Goal: Transaction & Acquisition: Book appointment/travel/reservation

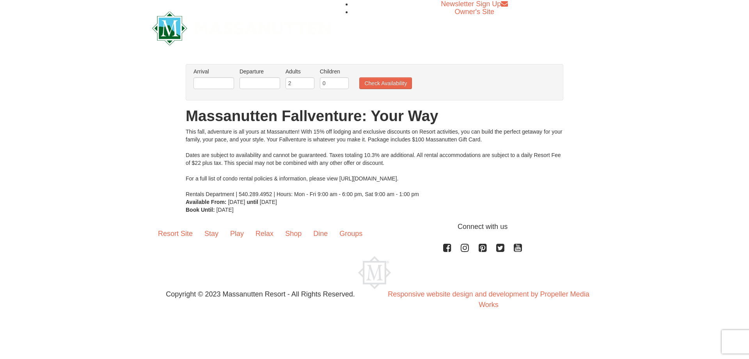
click at [234, 85] on li "Arrival Please format dates MM/DD/YYYY Please format dates MM/DD/YYYY" at bounding box center [214, 80] width 44 height 25
click at [211, 78] on input "text" at bounding box center [214, 83] width 41 height 12
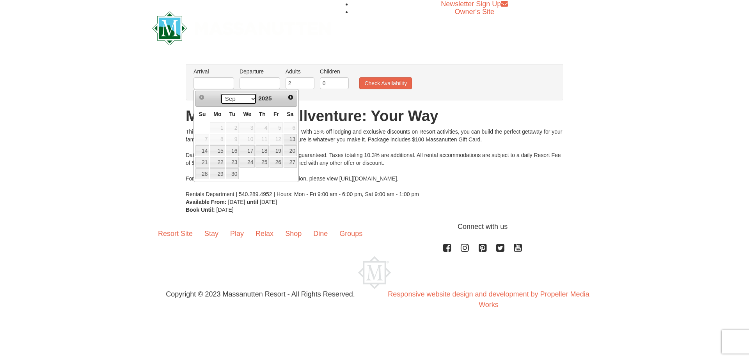
click at [251, 100] on select "Sep Oct Nov Dec" at bounding box center [239, 99] width 36 height 12
click at [288, 140] on link "11" at bounding box center [290, 139] width 13 height 11
type input "[DATE]"
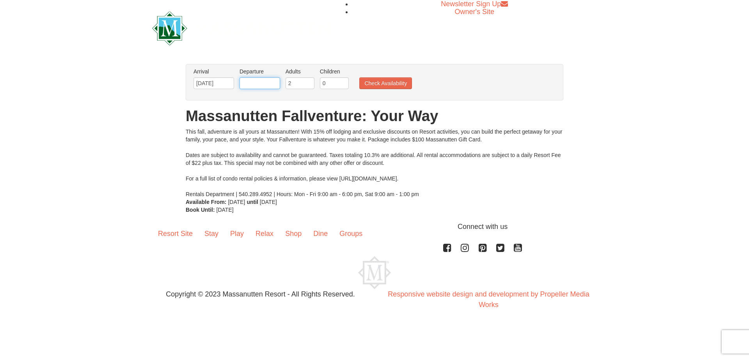
click at [252, 82] on input "text" at bounding box center [260, 83] width 41 height 12
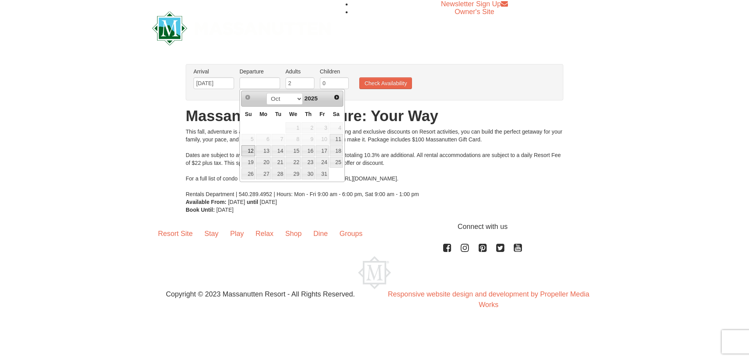
click at [250, 149] on link "12" at bounding box center [249, 150] width 14 height 11
type input "[DATE]"
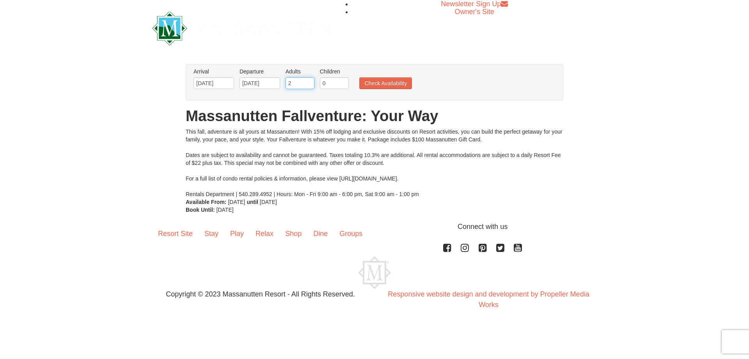
click at [303, 82] on input "2" at bounding box center [300, 83] width 29 height 12
click at [309, 82] on input "3" at bounding box center [300, 83] width 29 height 12
click at [309, 82] on input "4" at bounding box center [300, 83] width 29 height 12
type input "5"
click at [309, 82] on input "5" at bounding box center [300, 83] width 29 height 12
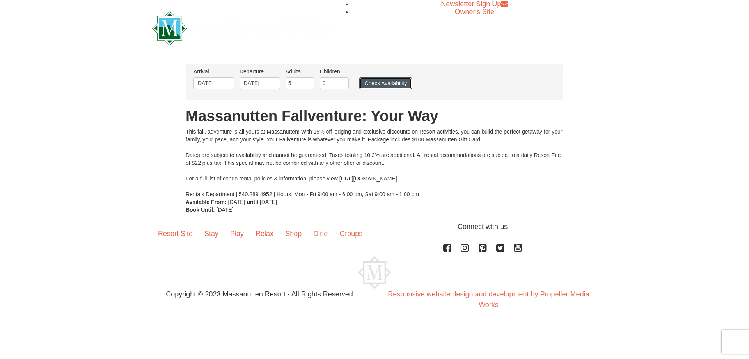
click at [397, 80] on button "Check Availability" at bounding box center [386, 83] width 53 height 12
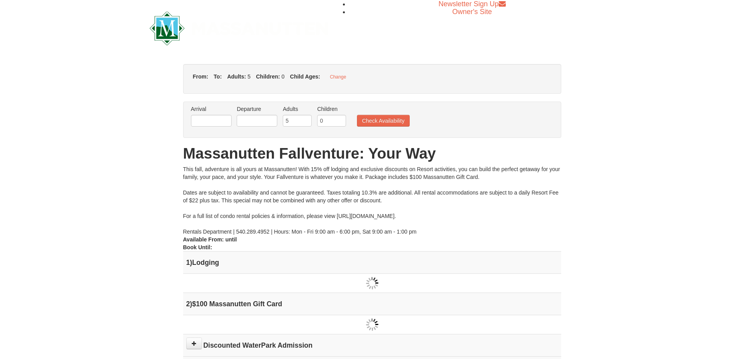
type input "[DATE]"
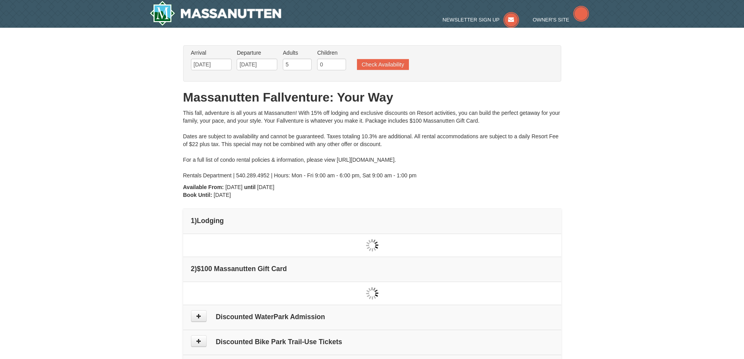
type input "[DATE]"
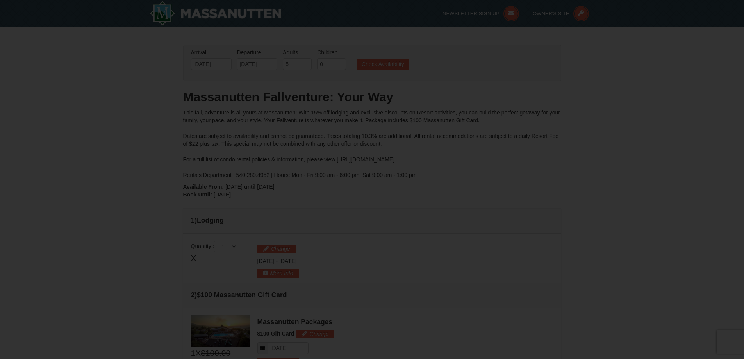
scroll to position [239, 0]
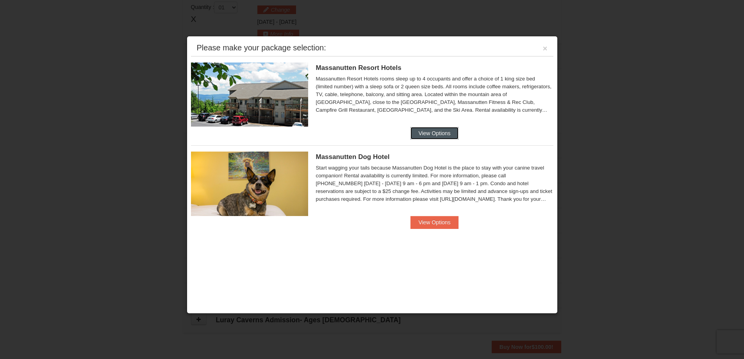
click at [441, 134] on button "View Options" at bounding box center [434, 133] width 48 height 12
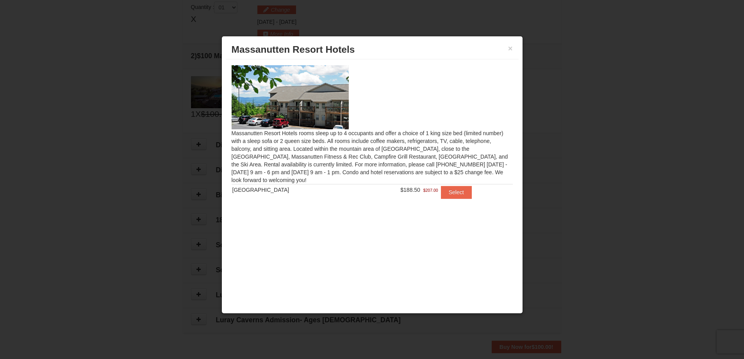
click at [297, 110] on img at bounding box center [289, 97] width 117 height 64
click at [454, 196] on button "Select" at bounding box center [456, 192] width 31 height 12
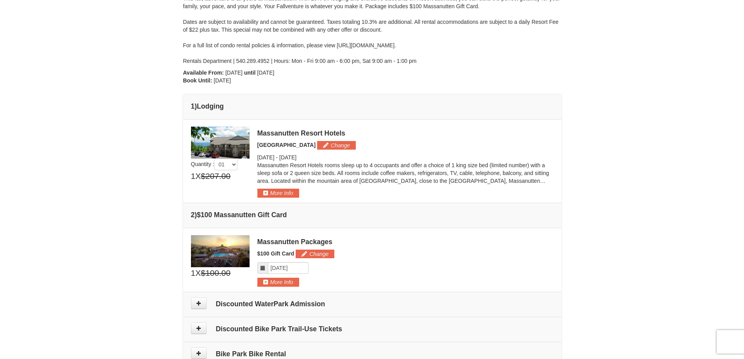
scroll to position [0, 0]
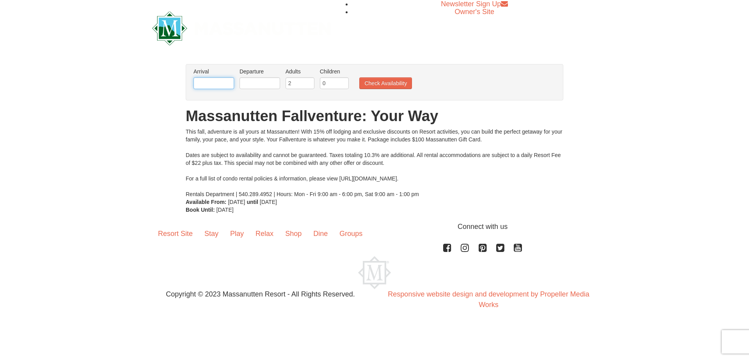
click at [217, 82] on input "text" at bounding box center [214, 83] width 41 height 12
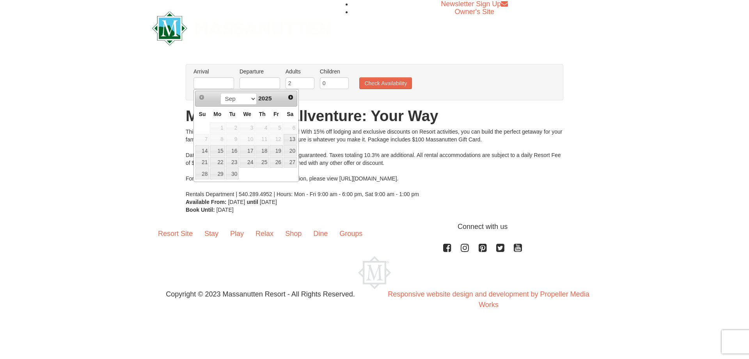
click at [652, 198] on div "× From: To: Adults: 2 Children: 0 Change Arrival Please format dates MM/DD/YYYY…" at bounding box center [374, 138] width 749 height 165
click at [221, 81] on input "text" at bounding box center [214, 83] width 41 height 12
click at [292, 140] on link "13" at bounding box center [290, 139] width 13 height 11
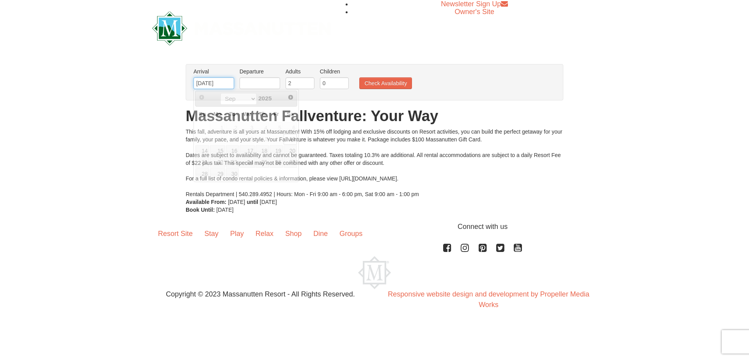
click at [230, 86] on input "09/13/2025" at bounding box center [214, 83] width 41 height 12
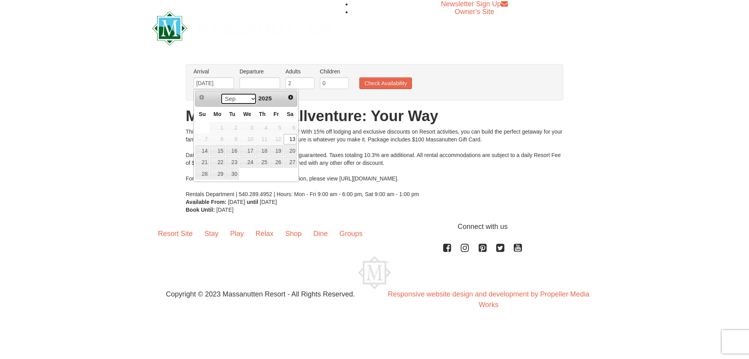
click at [252, 99] on select "Sep Oct Nov Dec" at bounding box center [239, 99] width 36 height 12
click at [294, 141] on link "11" at bounding box center [290, 139] width 13 height 11
type input "10/11/2025"
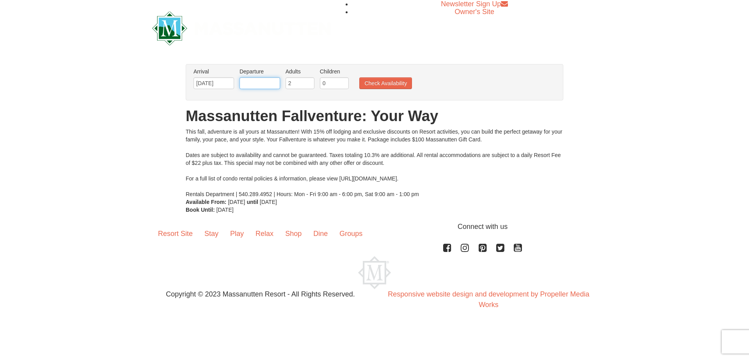
click at [271, 85] on input "text" at bounding box center [260, 83] width 41 height 12
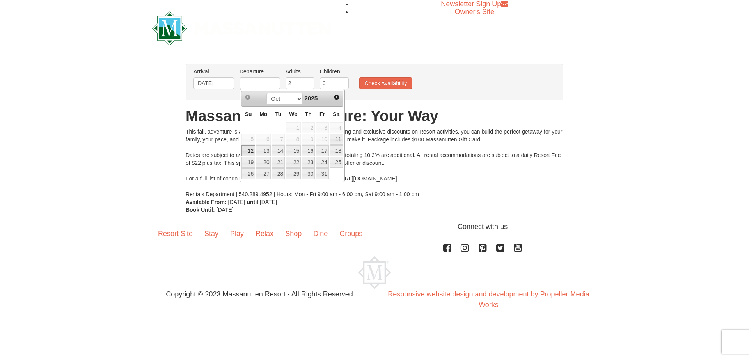
click at [252, 151] on link "12" at bounding box center [249, 150] width 14 height 11
type input "[DATE]"
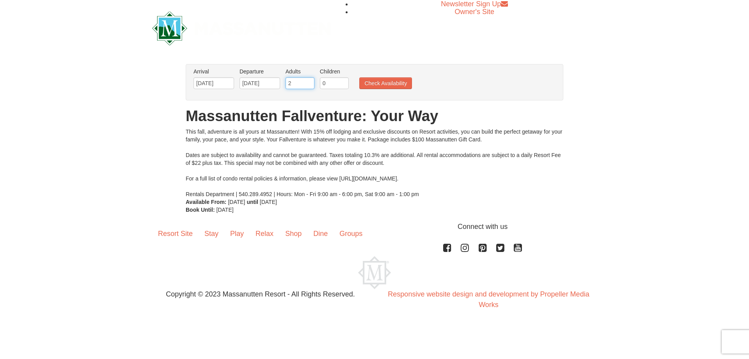
click at [303, 87] on input "2" at bounding box center [300, 83] width 29 height 12
type input "10"
click at [342, 82] on input "1" at bounding box center [334, 83] width 29 height 12
click at [342, 82] on input "2" at bounding box center [334, 83] width 29 height 12
type input "3"
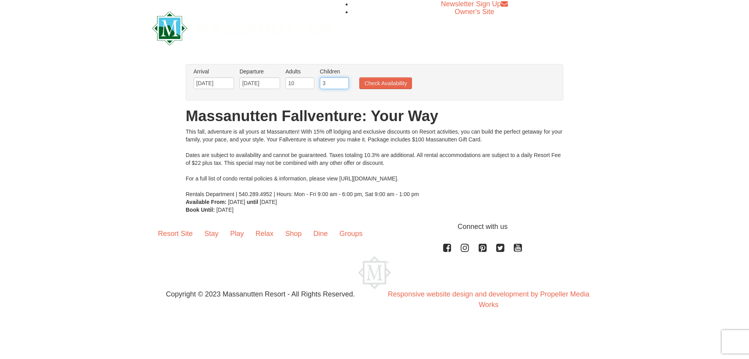
click at [342, 82] on input "3" at bounding box center [334, 83] width 29 height 12
click at [379, 83] on button "Check Availability" at bounding box center [386, 83] width 53 height 12
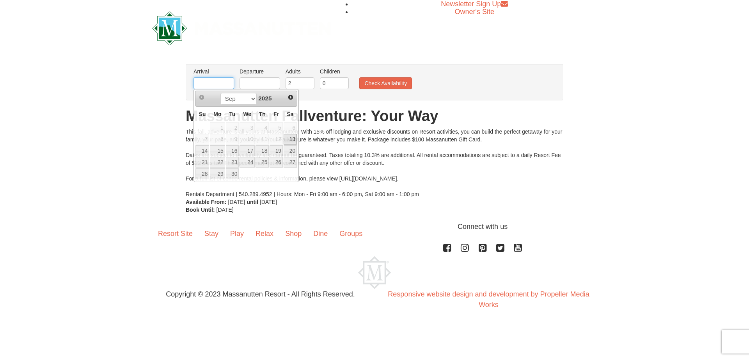
click at [226, 88] on input "text" at bounding box center [214, 83] width 41 height 12
click at [206, 153] on link "12" at bounding box center [203, 150] width 14 height 11
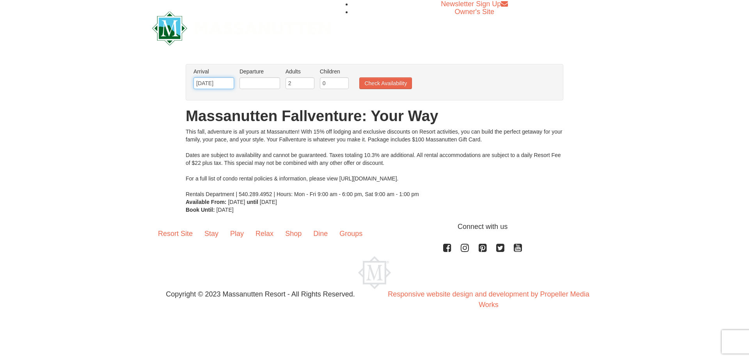
click at [232, 87] on input "[DATE]" at bounding box center [214, 83] width 41 height 12
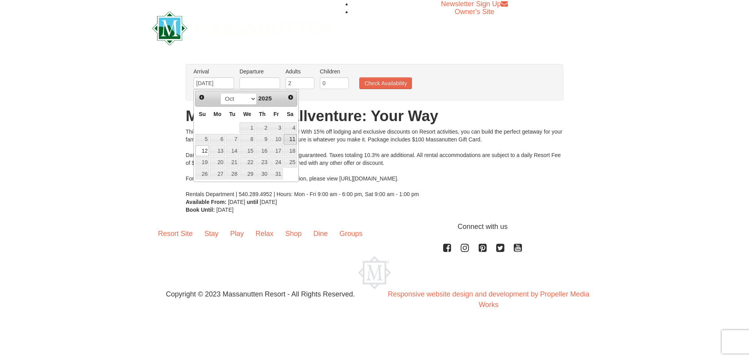
click at [295, 136] on link "11" at bounding box center [290, 139] width 13 height 11
type input "[DATE]"
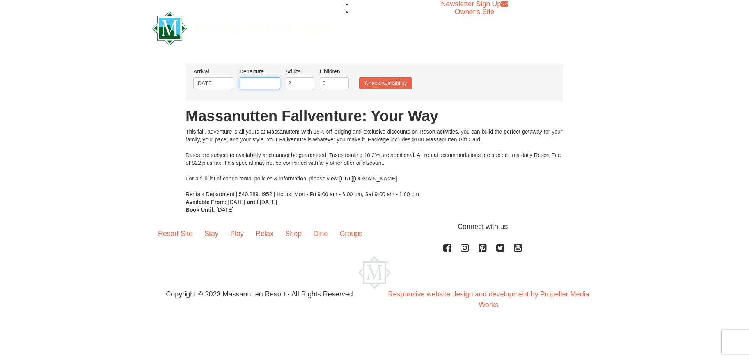
click at [262, 81] on input "text" at bounding box center [260, 83] width 41 height 12
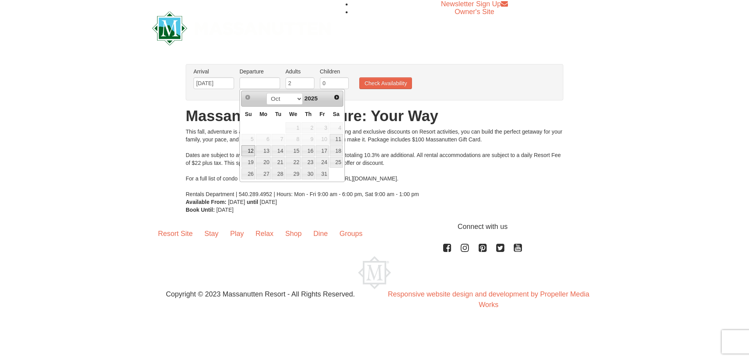
click at [248, 152] on link "12" at bounding box center [249, 150] width 14 height 11
type input "[DATE]"
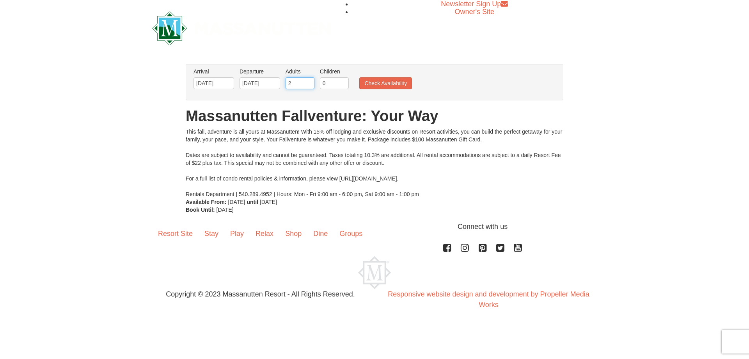
click at [295, 82] on input "2" at bounding box center [300, 83] width 29 height 12
type input "10"
click at [342, 82] on input "1" at bounding box center [334, 83] width 29 height 12
click at [342, 82] on input "2" at bounding box center [334, 83] width 29 height 12
click at [342, 82] on input "3" at bounding box center [334, 83] width 29 height 12
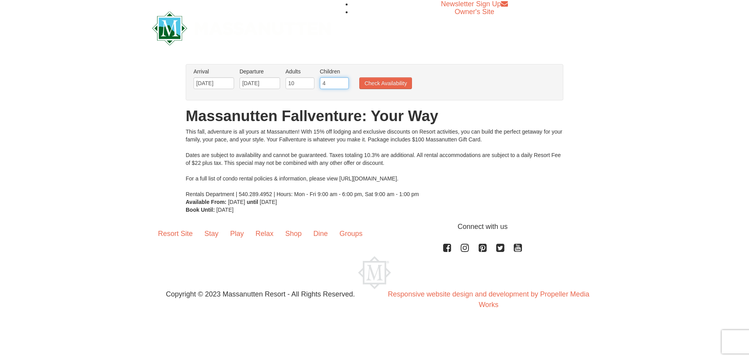
type input "4"
click at [342, 82] on input "4" at bounding box center [334, 83] width 29 height 12
click at [391, 82] on button "Check Availability" at bounding box center [386, 83] width 53 height 12
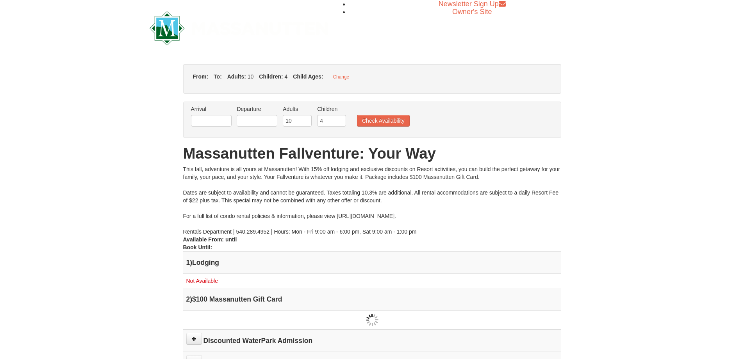
type input "[DATE]"
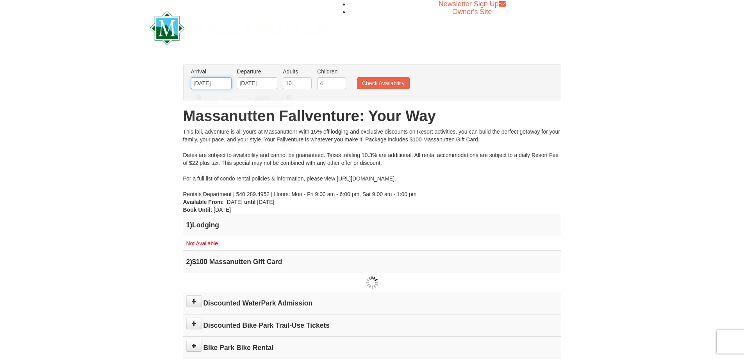
click at [219, 82] on input "[DATE]" at bounding box center [211, 83] width 41 height 12
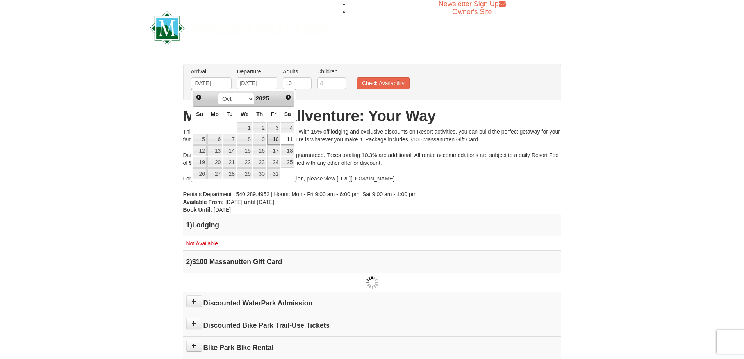
click at [275, 140] on link "10" at bounding box center [273, 139] width 13 height 11
type input "10/10/2025"
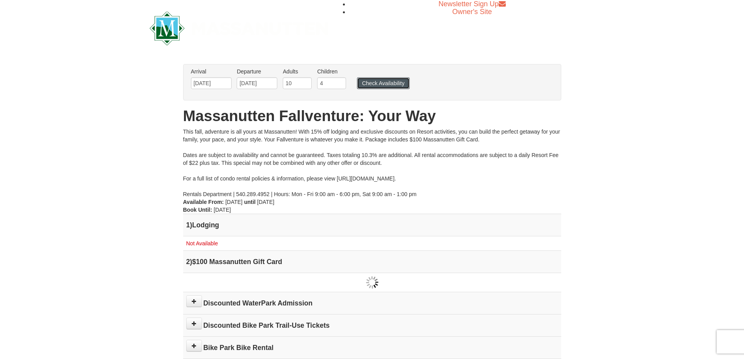
click at [394, 84] on button "Check Availability" at bounding box center [383, 83] width 53 height 12
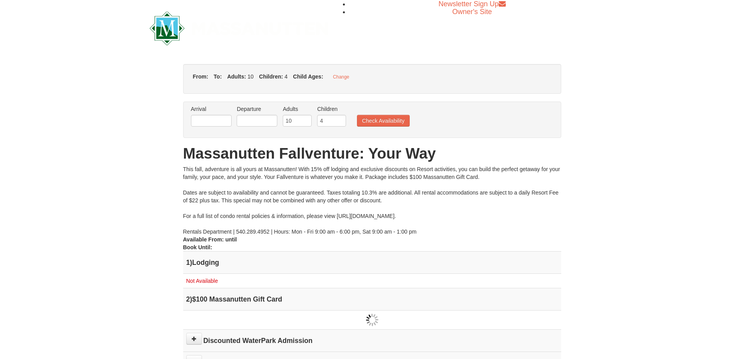
type input "[DATE]"
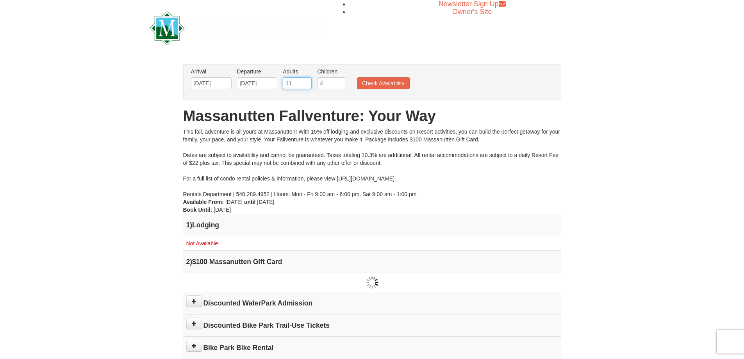
click at [305, 82] on input "11" at bounding box center [297, 83] width 29 height 12
click at [305, 82] on input "12" at bounding box center [297, 83] width 29 height 12
click at [304, 85] on input "11" at bounding box center [297, 83] width 29 height 12
click at [304, 85] on input "10" at bounding box center [297, 83] width 29 height 12
click at [304, 85] on input "9" at bounding box center [297, 83] width 29 height 12
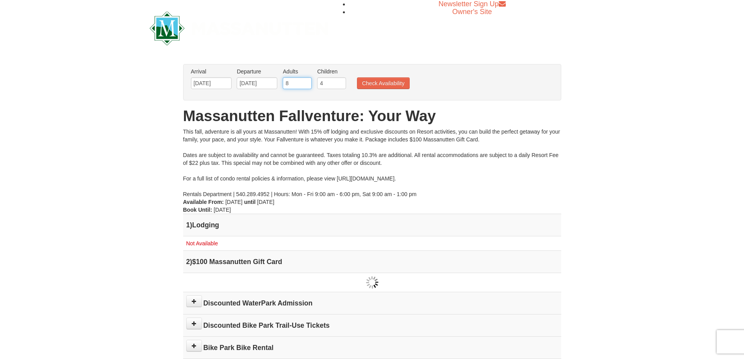
click at [304, 85] on input "8" at bounding box center [297, 83] width 29 height 12
click at [304, 85] on input "7" at bounding box center [297, 83] width 29 height 12
click at [304, 85] on input "6" at bounding box center [297, 83] width 29 height 12
click at [304, 85] on input "5" at bounding box center [297, 83] width 29 height 12
click at [304, 85] on input "4" at bounding box center [297, 83] width 29 height 12
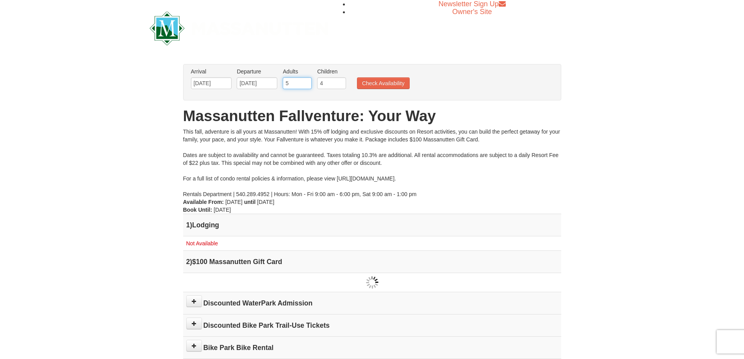
type input "5"
click at [307, 82] on input "5" at bounding box center [297, 83] width 29 height 12
click at [324, 84] on input "4" at bounding box center [331, 83] width 29 height 12
click at [371, 82] on button "Check Availability" at bounding box center [383, 83] width 53 height 12
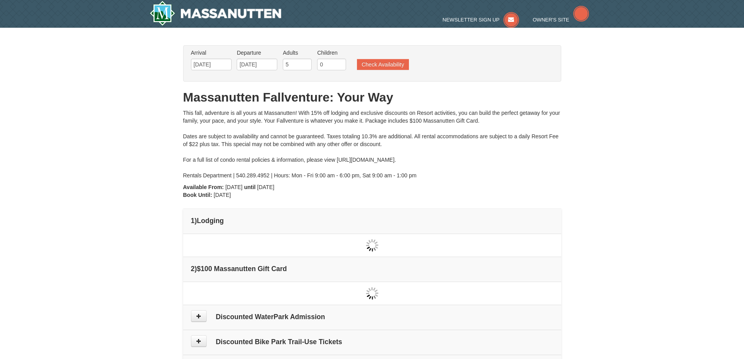
type input "[DATE]"
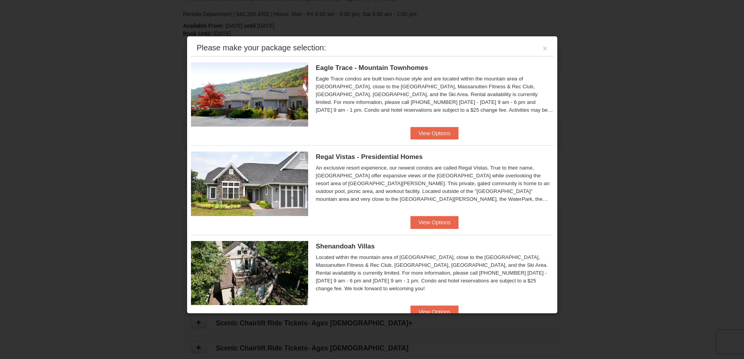
scroll to position [122, 0]
click at [426, 133] on button "View Options" at bounding box center [434, 133] width 48 height 12
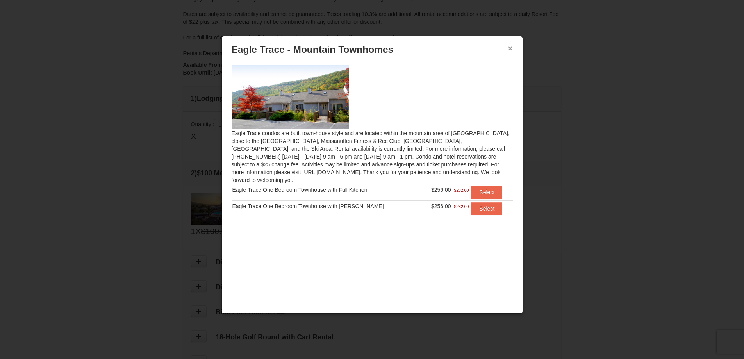
click at [511, 50] on button "×" at bounding box center [510, 48] width 5 height 8
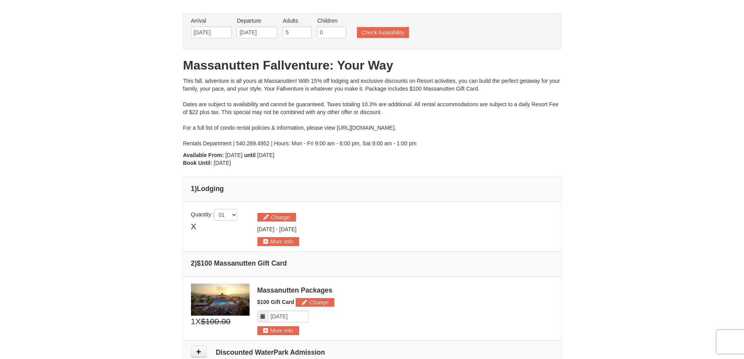
scroll to position [0, 0]
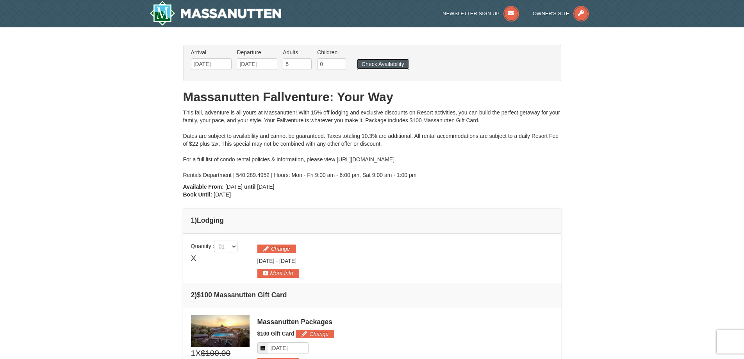
click at [390, 66] on button "Check Availability" at bounding box center [383, 64] width 52 height 11
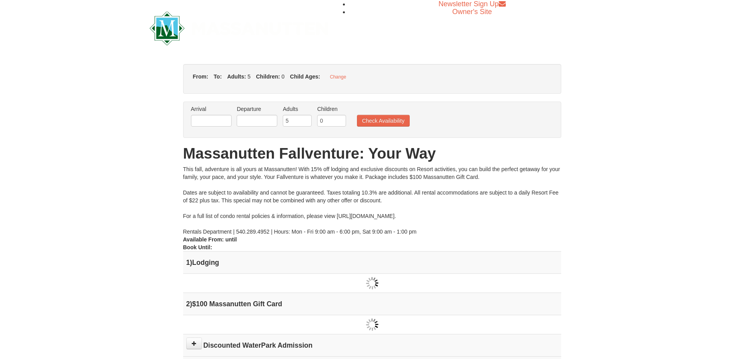
type input "[DATE]"
type input "10/12/2025"
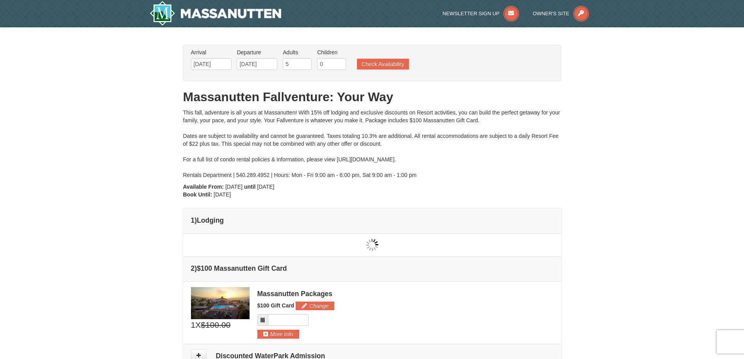
type input "[DATE]"
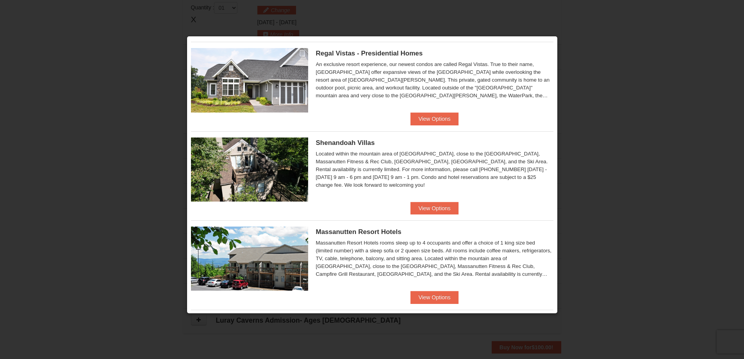
scroll to position [195, 0]
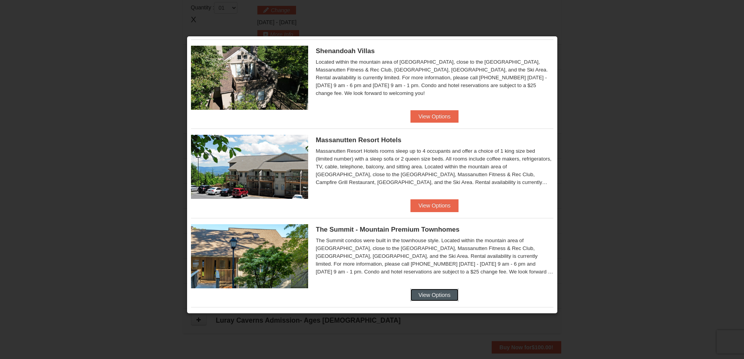
click at [437, 293] on button "View Options" at bounding box center [434, 294] width 48 height 12
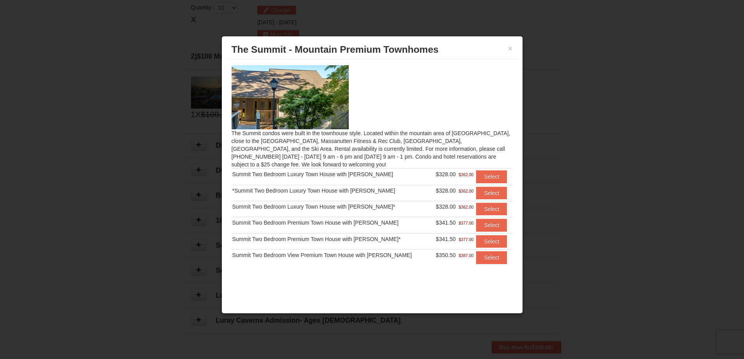
click at [291, 114] on img at bounding box center [289, 97] width 117 height 64
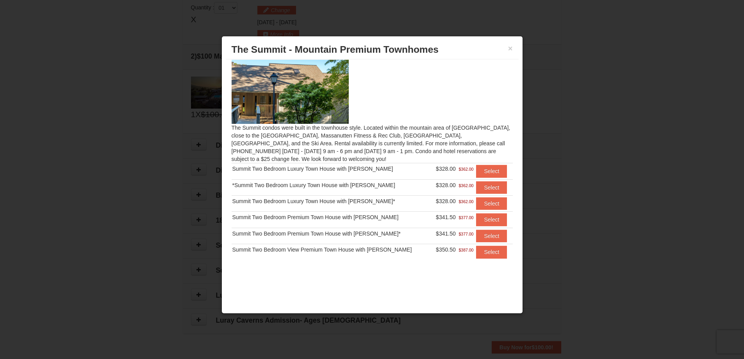
scroll to position [6, 0]
click at [484, 253] on button "Select" at bounding box center [491, 251] width 31 height 12
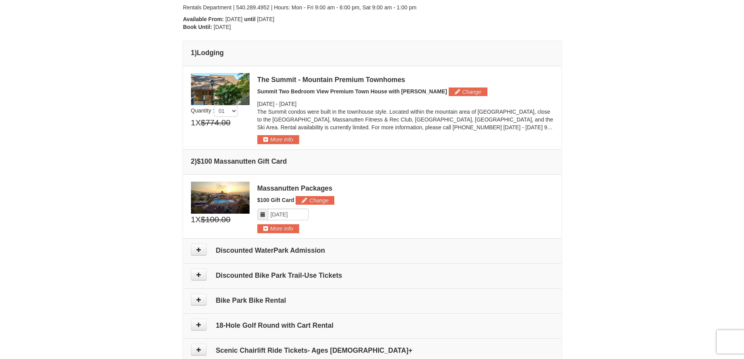
scroll to position [160, 0]
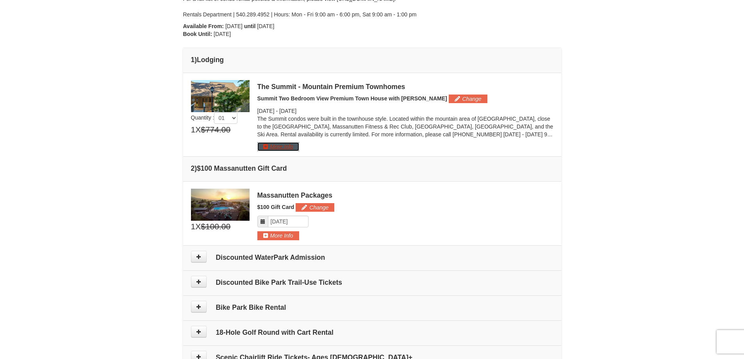
click at [287, 147] on button "More Info" at bounding box center [278, 146] width 42 height 9
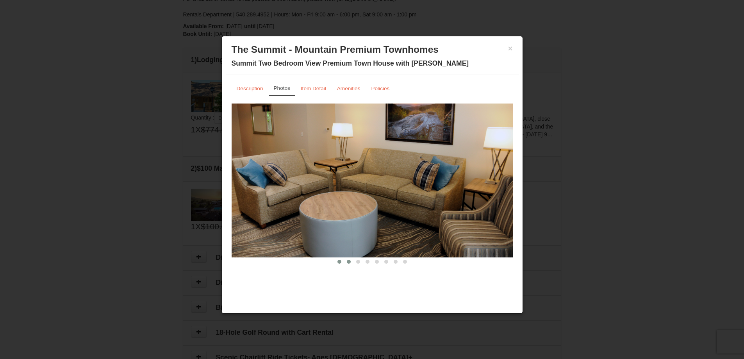
click at [350, 263] on span at bounding box center [349, 262] width 4 height 4
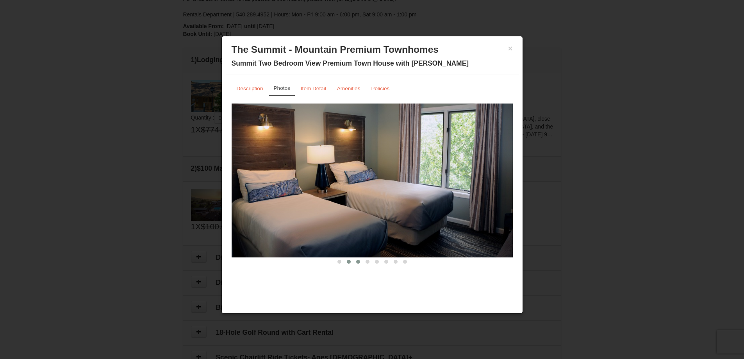
click at [358, 263] on span at bounding box center [358, 262] width 4 height 4
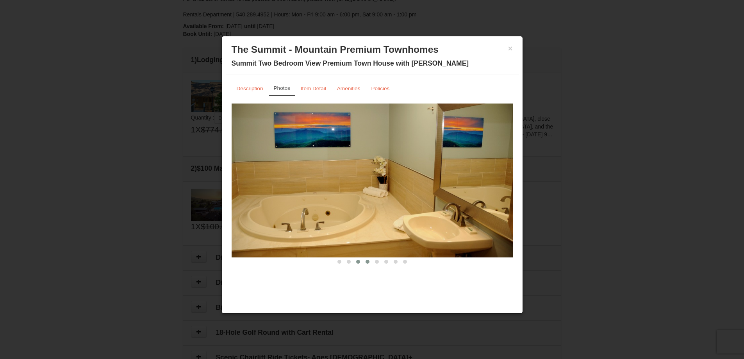
click at [365, 263] on button at bounding box center [367, 262] width 9 height 8
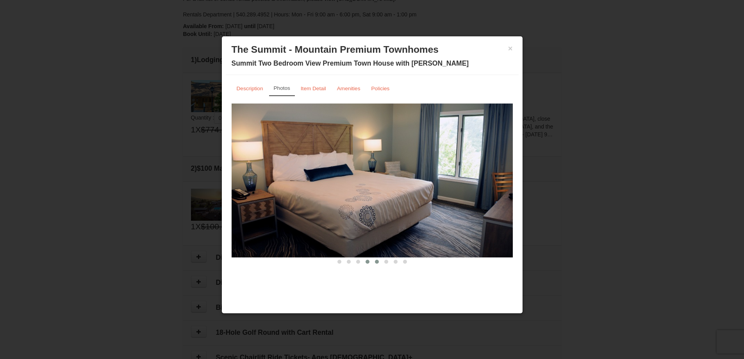
click at [376, 265] on button at bounding box center [376, 262] width 9 height 8
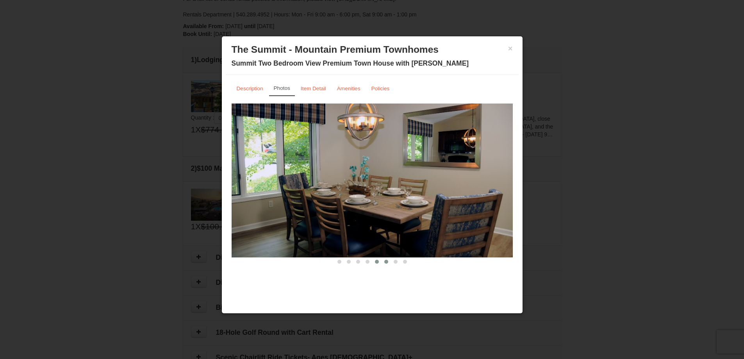
click at [387, 262] on span at bounding box center [386, 262] width 4 height 4
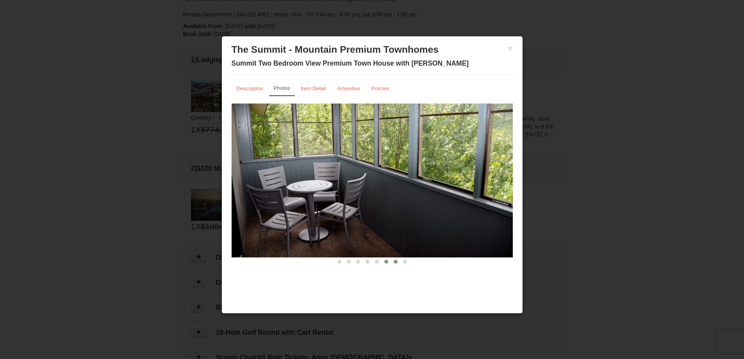
click at [393, 263] on button at bounding box center [395, 262] width 9 height 8
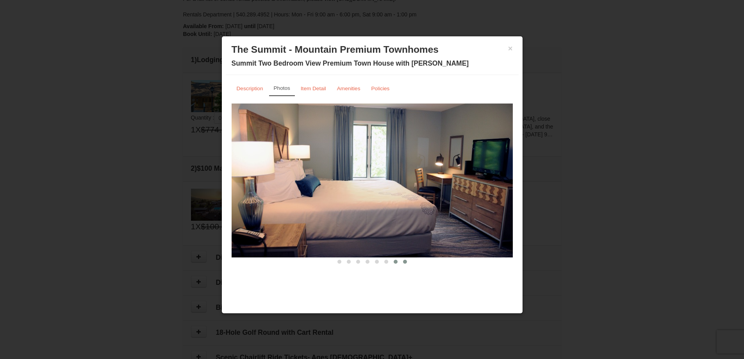
click at [402, 264] on button at bounding box center [404, 262] width 9 height 8
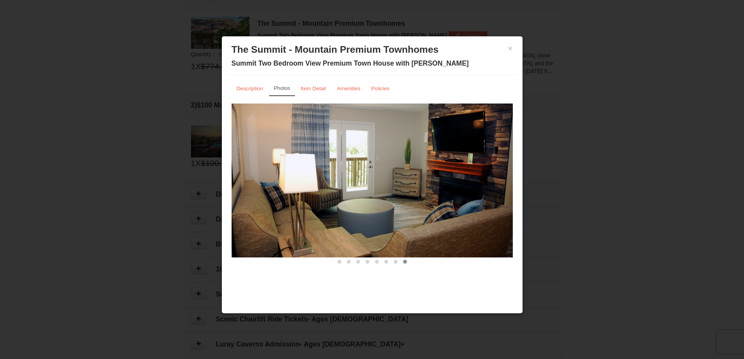
scroll to position [199, 0]
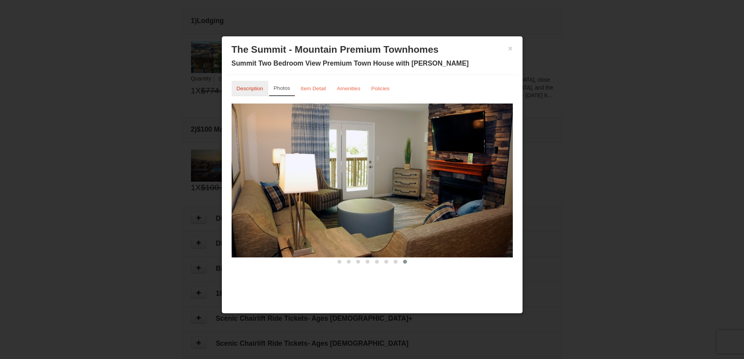
click at [245, 89] on small "Description" at bounding box center [250, 88] width 27 height 6
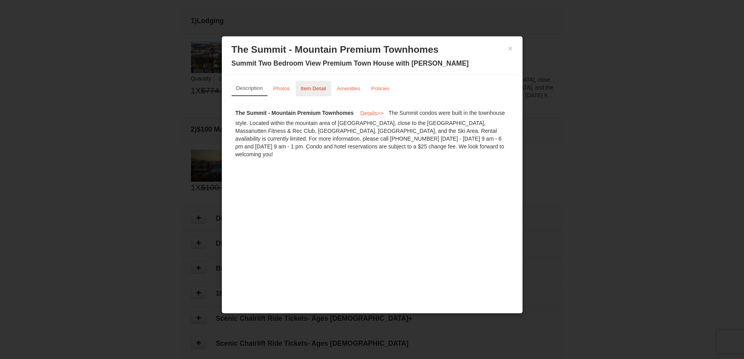
click at [307, 91] on small "Item Detail" at bounding box center [313, 88] width 25 height 6
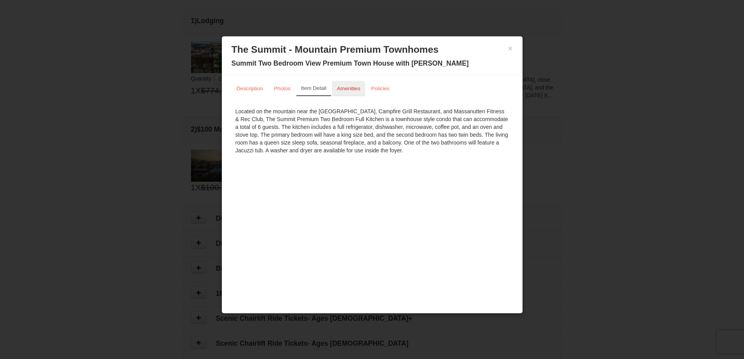
click at [349, 93] on link "Amenities" at bounding box center [349, 88] width 34 height 15
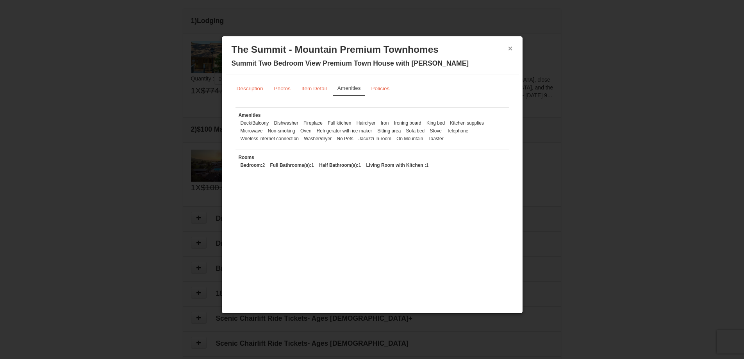
click at [512, 48] on button "×" at bounding box center [510, 48] width 5 height 8
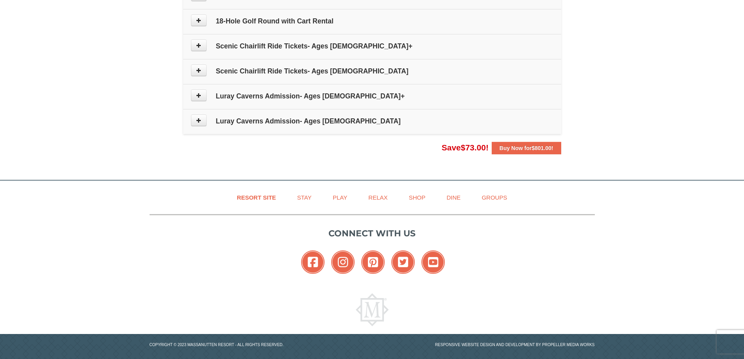
scroll to position [473, 0]
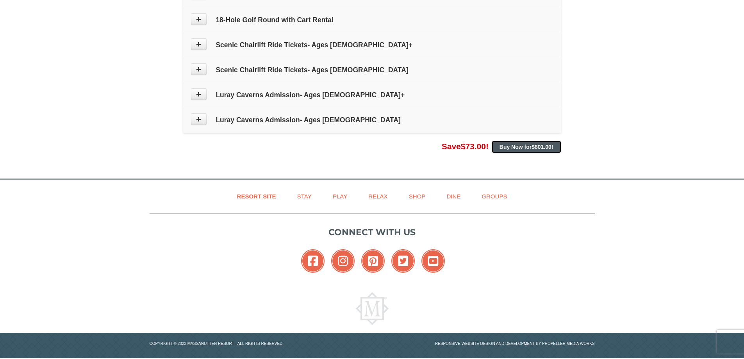
click at [509, 149] on strong "Buy Now for $801.00 !" at bounding box center [526, 147] width 54 height 6
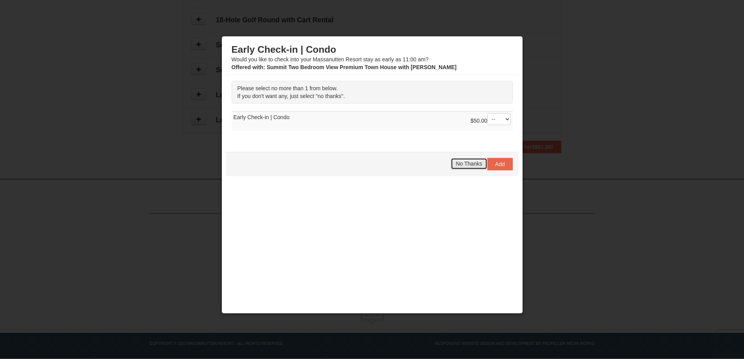
click at [458, 166] on span "No Thanks" at bounding box center [469, 163] width 26 height 6
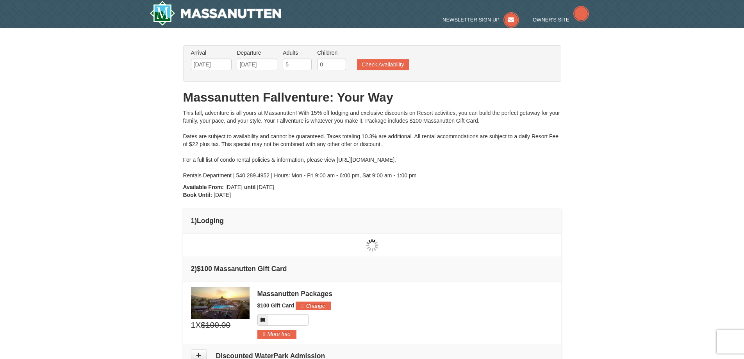
type input "[DATE]"
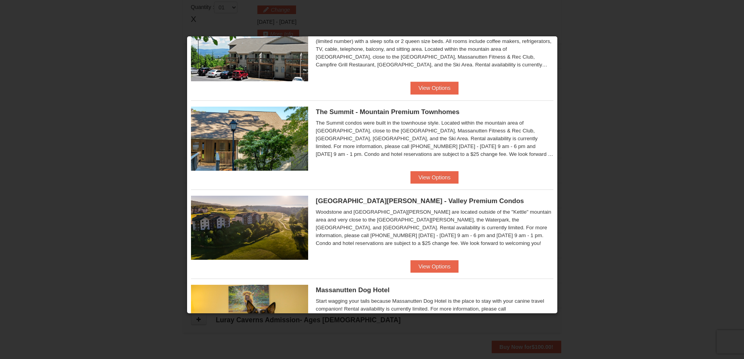
scroll to position [351, 0]
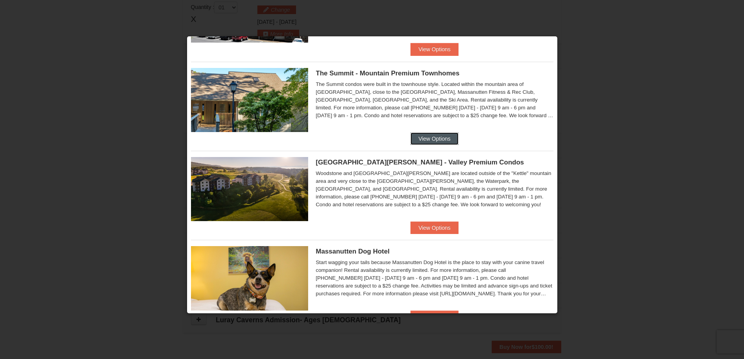
click at [420, 141] on button "View Options" at bounding box center [434, 138] width 48 height 12
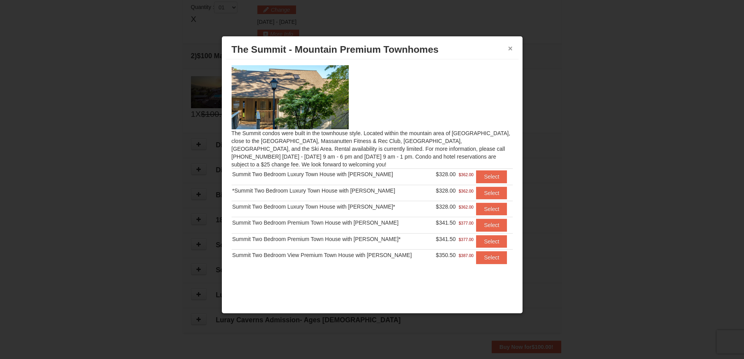
click at [509, 48] on button "×" at bounding box center [510, 48] width 5 height 8
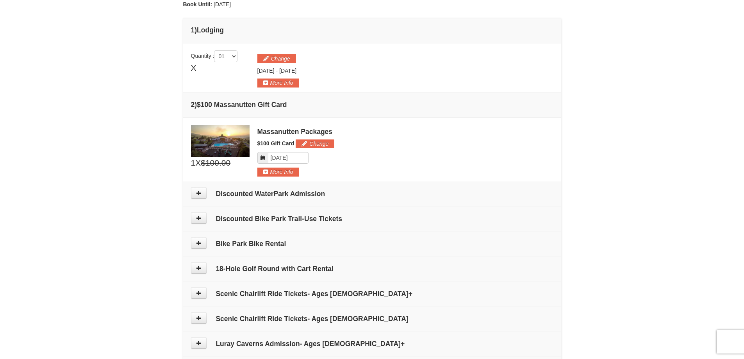
scroll to position [5, 0]
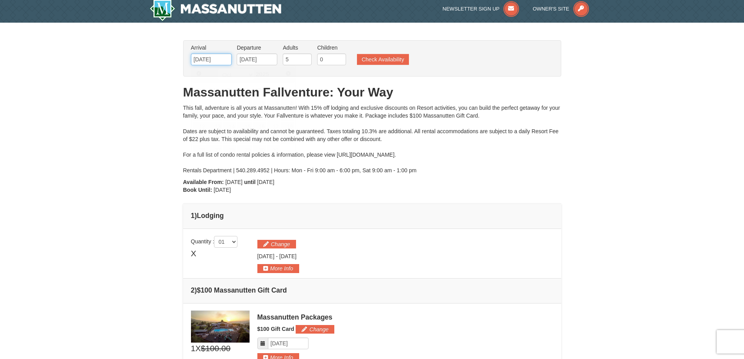
click at [207, 61] on input "10/10/2025" at bounding box center [211, 59] width 41 height 12
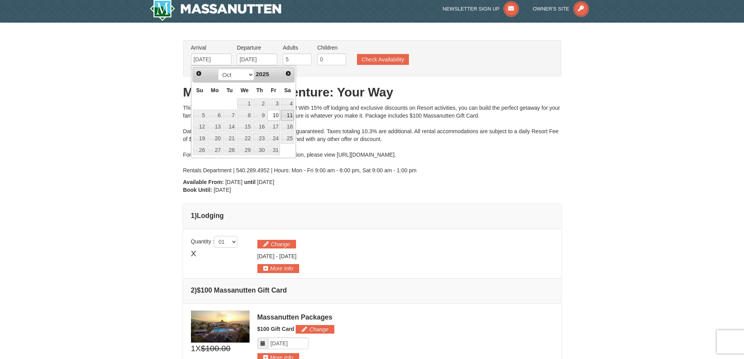
click at [289, 117] on link "11" at bounding box center [287, 115] width 13 height 11
type input "[DATE]"
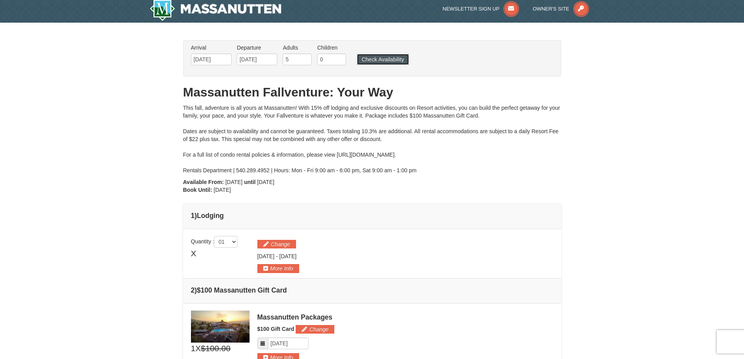
click at [368, 59] on button "Check Availability" at bounding box center [383, 59] width 52 height 11
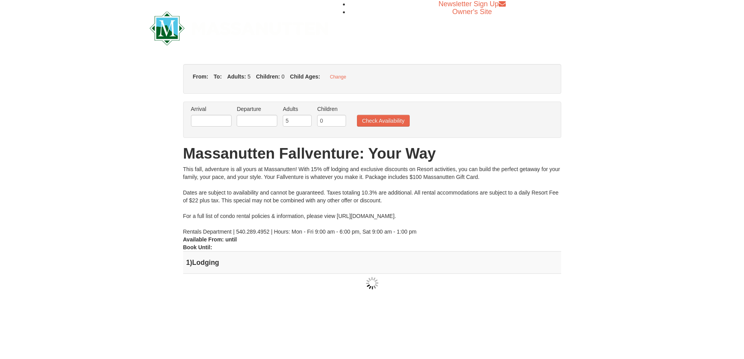
type input "[DATE]"
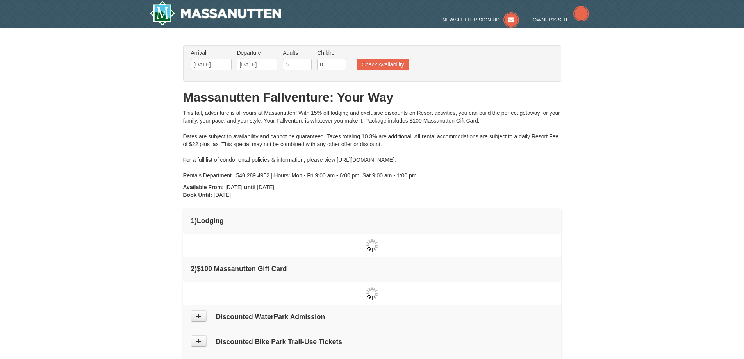
type input "[DATE]"
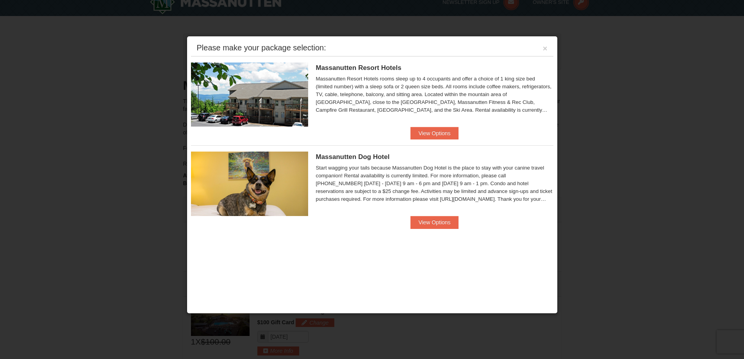
scroll to position [5, 0]
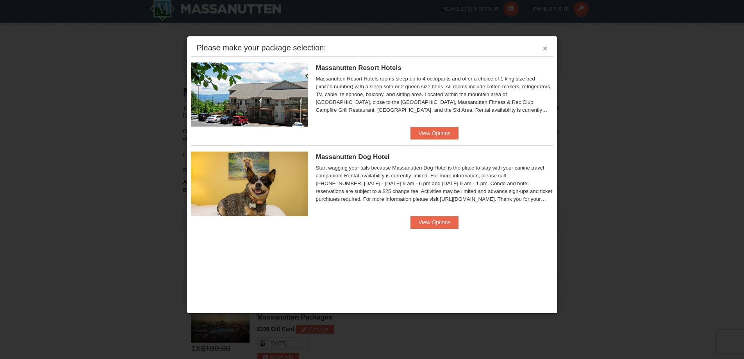
click at [545, 50] on button "×" at bounding box center [545, 48] width 5 height 8
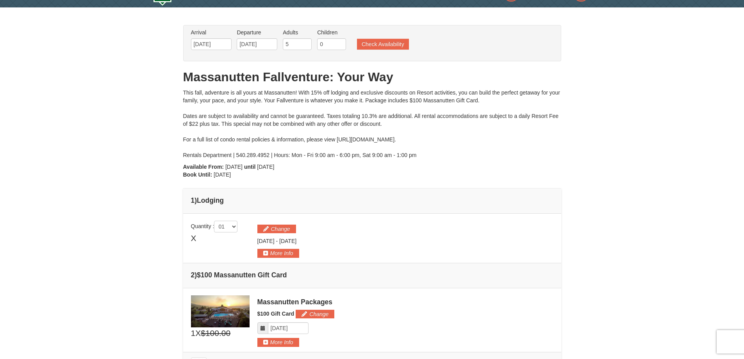
scroll to position [0, 0]
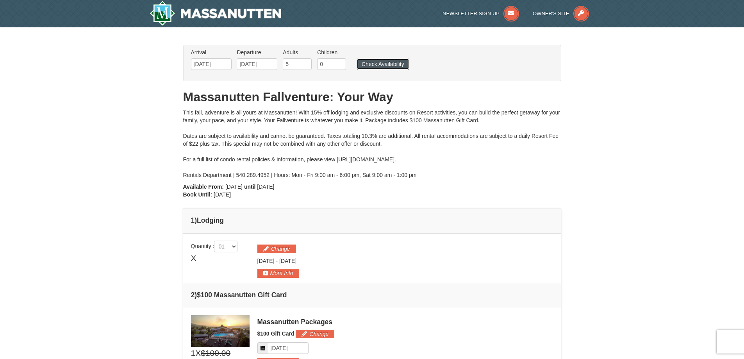
click at [399, 64] on button "Check Availability" at bounding box center [383, 64] width 52 height 11
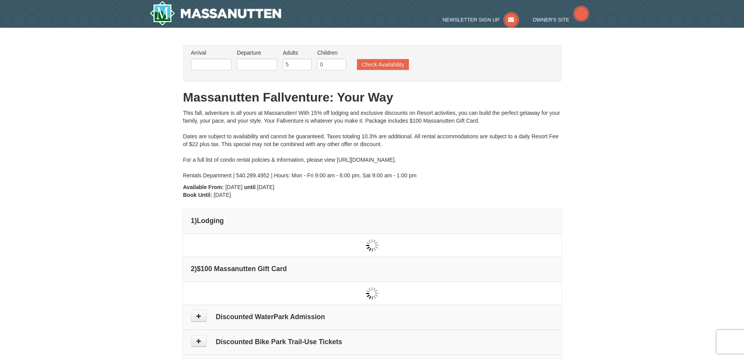
type input "[DATE]"
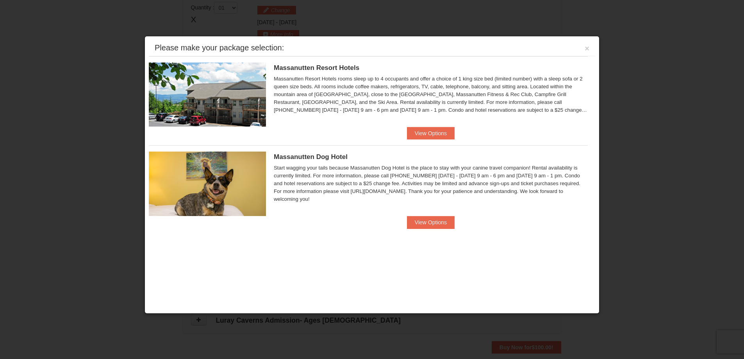
scroll to position [239, 0]
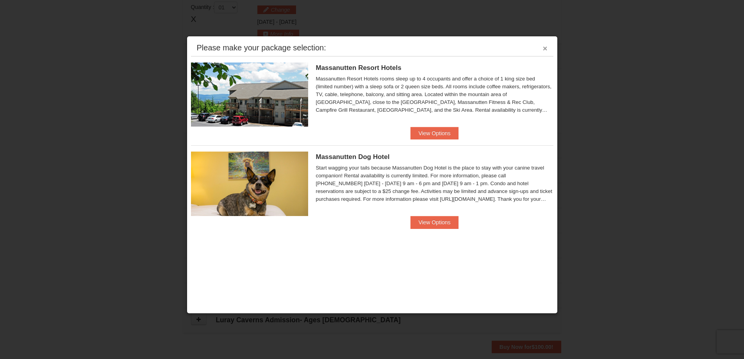
click at [545, 49] on button "×" at bounding box center [545, 48] width 5 height 8
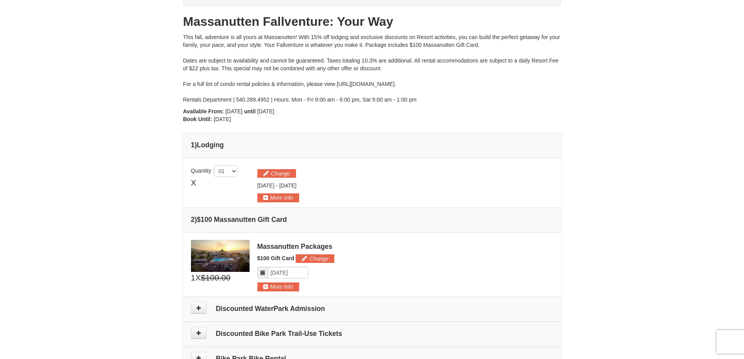
scroll to position [0, 0]
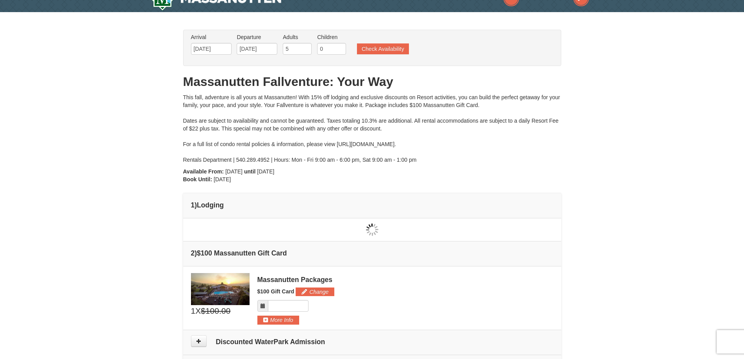
type input "[DATE]"
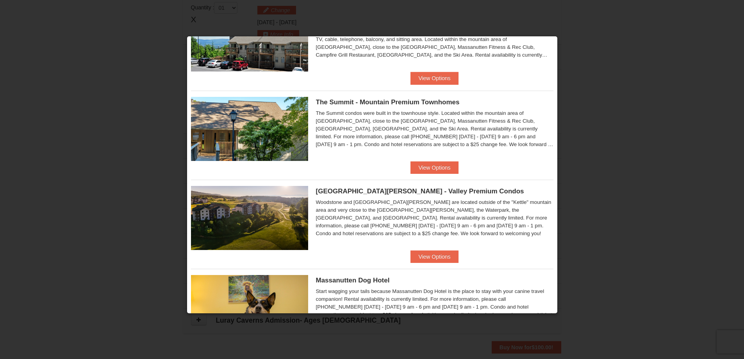
scroll to position [351, 0]
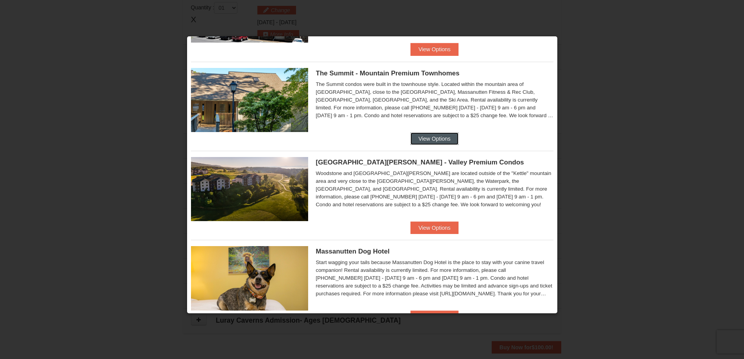
click at [438, 135] on button "View Options" at bounding box center [434, 138] width 48 height 12
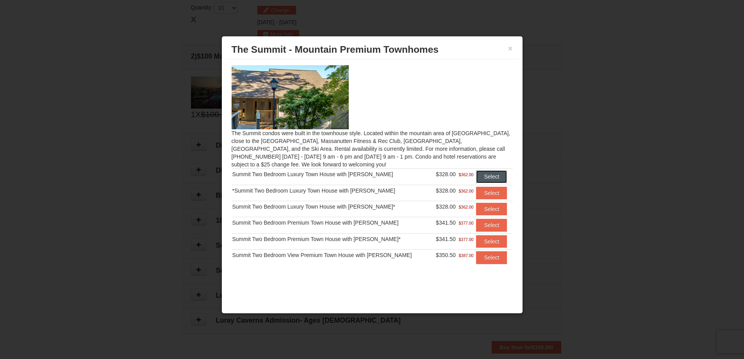
click at [476, 174] on button "Select" at bounding box center [491, 176] width 31 height 12
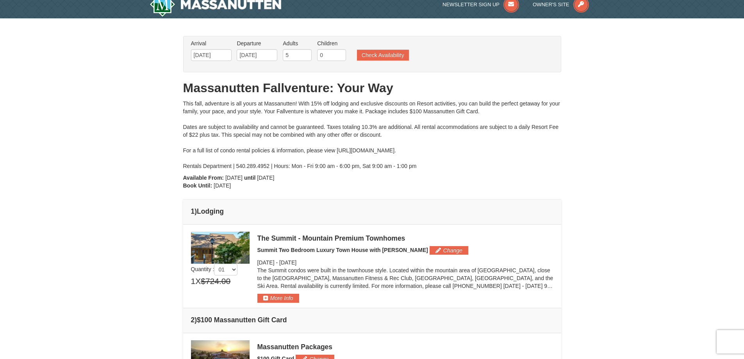
scroll to position [4, 0]
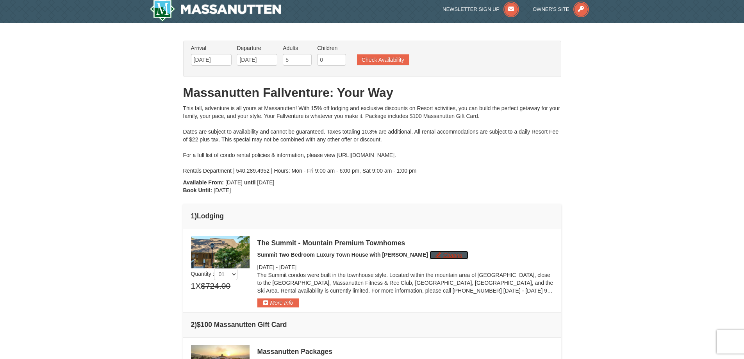
click at [429, 256] on button "Change" at bounding box center [448, 255] width 39 height 9
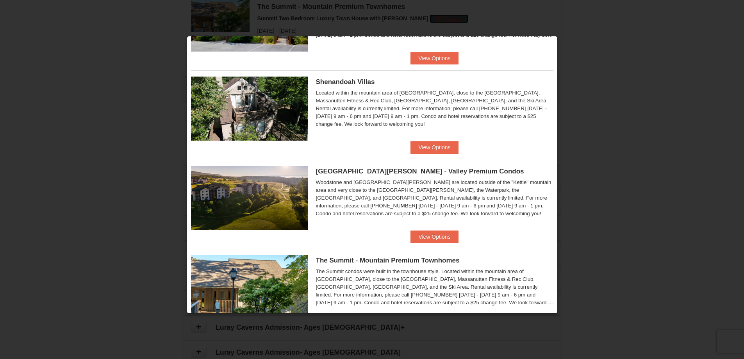
scroll to position [351, 0]
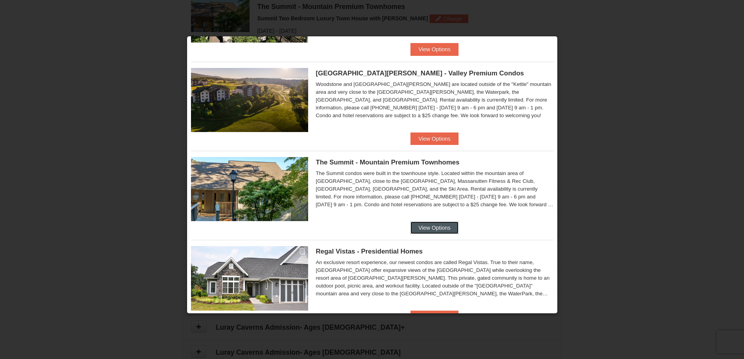
click at [433, 223] on button "View Options" at bounding box center [434, 227] width 48 height 12
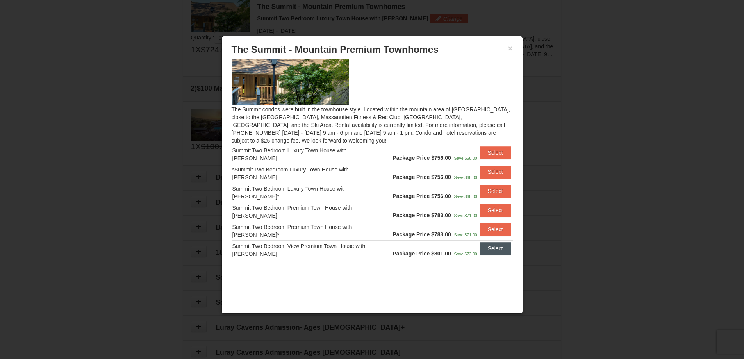
scroll to position [279, 0]
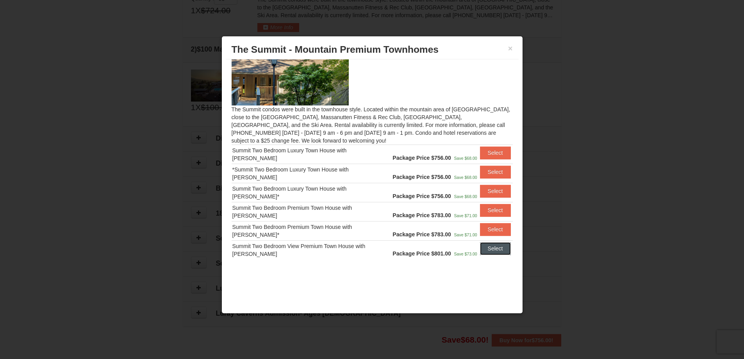
click at [480, 249] on button "Select" at bounding box center [495, 248] width 31 height 12
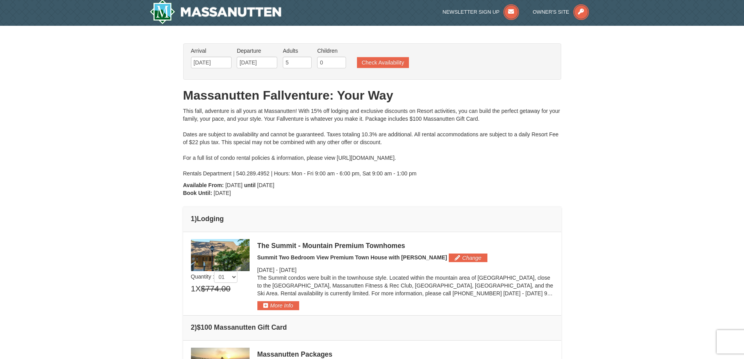
scroll to position [0, 0]
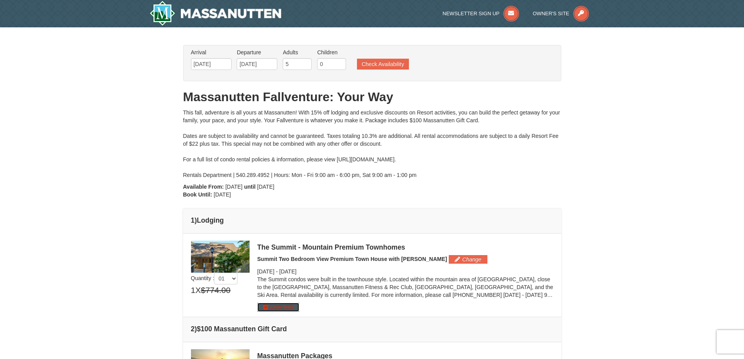
click at [281, 308] on button "More Info" at bounding box center [278, 307] width 42 height 9
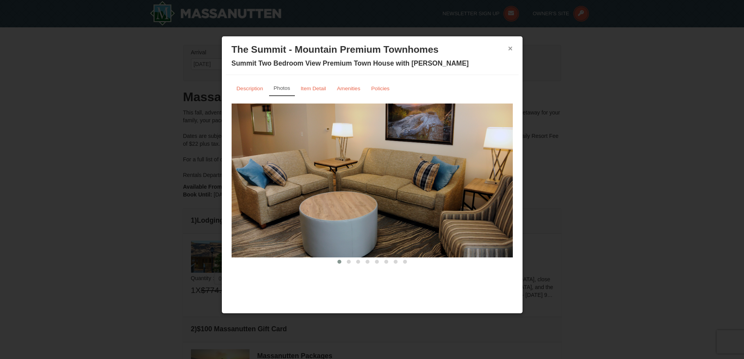
click at [508, 46] on button "×" at bounding box center [510, 48] width 5 height 8
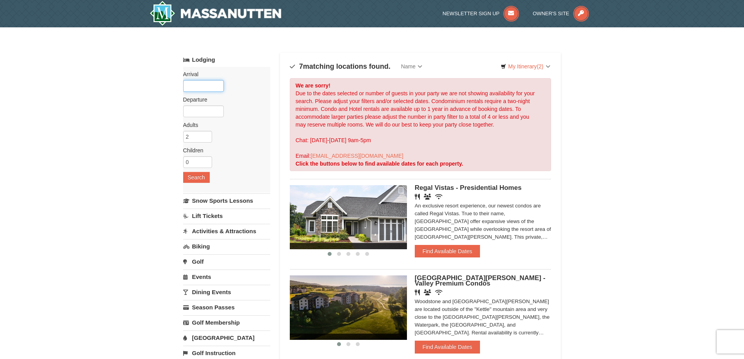
click at [212, 88] on input "text" at bounding box center [203, 86] width 41 height 12
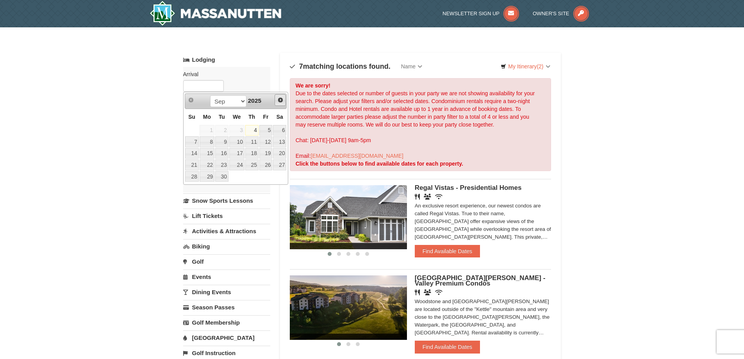
click at [281, 100] on span "Next" at bounding box center [280, 100] width 6 height 6
click at [270, 139] on link "10" at bounding box center [265, 141] width 13 height 11
type input "[DATE]"
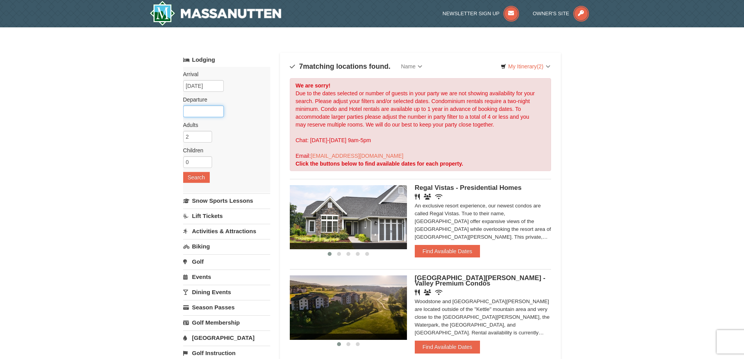
click at [212, 112] on input "text" at bounding box center [203, 111] width 41 height 12
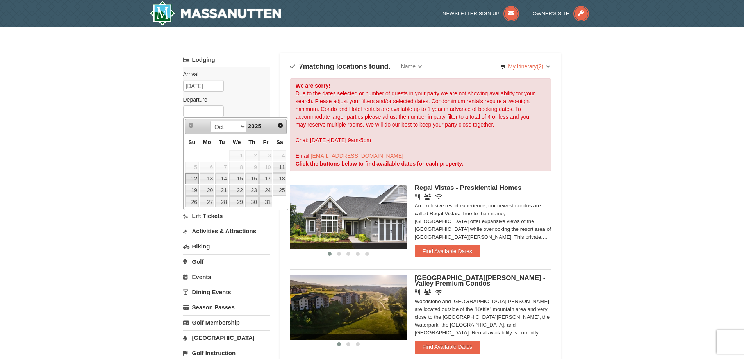
click at [196, 182] on link "12" at bounding box center [192, 178] width 14 height 11
type input "[DATE]"
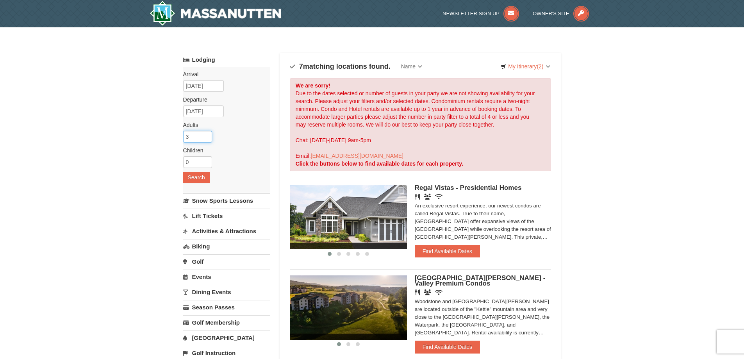
click at [206, 136] on input "3" at bounding box center [197, 137] width 29 height 12
click at [206, 136] on input "4" at bounding box center [197, 137] width 29 height 12
type input "5"
click at [206, 136] on input "5" at bounding box center [197, 137] width 29 height 12
click at [201, 179] on button "Search" at bounding box center [196, 177] width 27 height 11
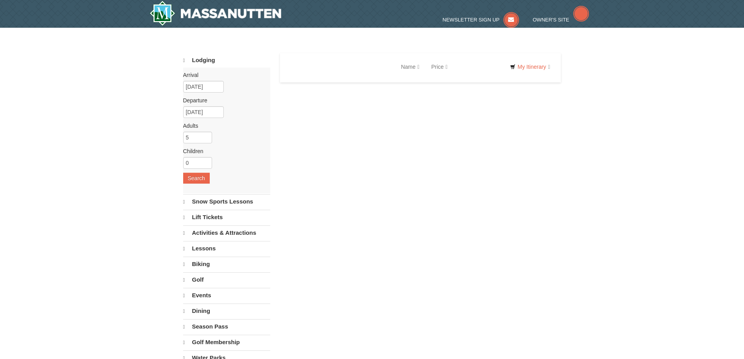
select select "9"
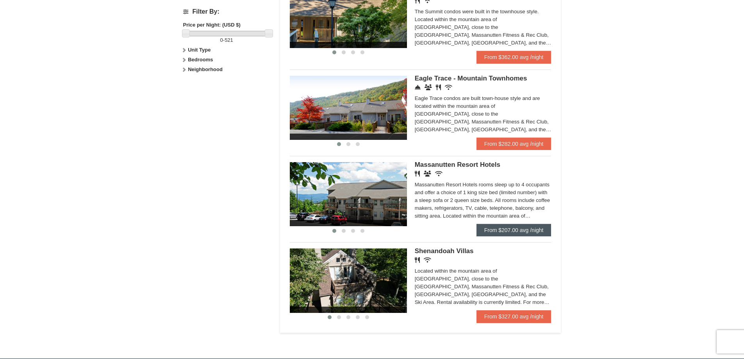
scroll to position [351, 0]
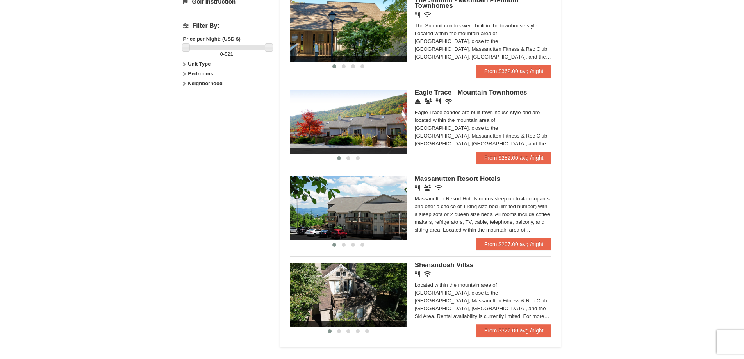
click at [531, 144] on div "Eagle Trace condos are built town-house style and are located within the mounta…" at bounding box center [483, 128] width 137 height 39
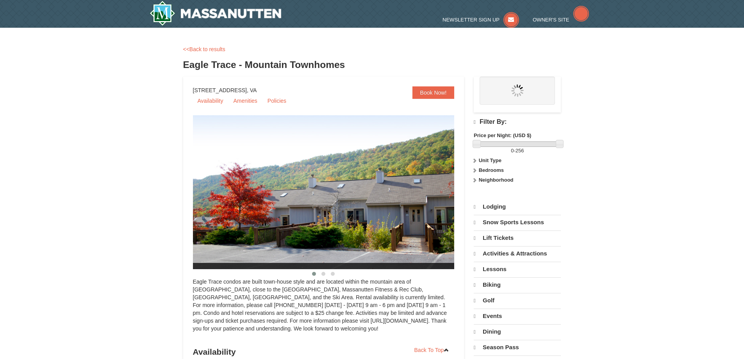
select select "9"
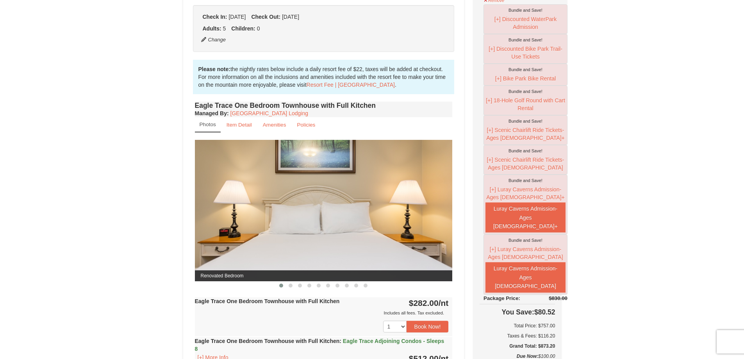
scroll to position [195, 0]
click at [291, 287] on span at bounding box center [290, 286] width 4 height 4
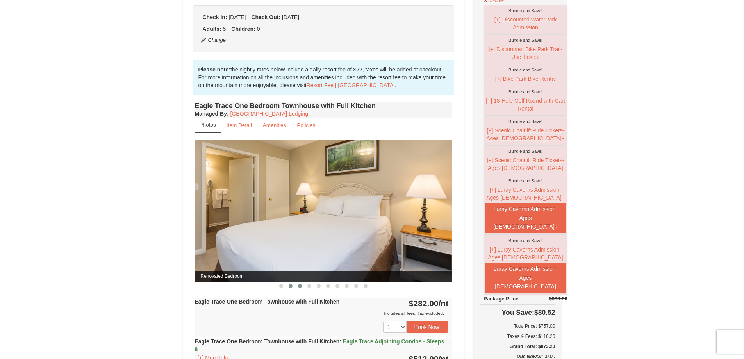
click at [301, 287] on button at bounding box center [299, 286] width 9 height 8
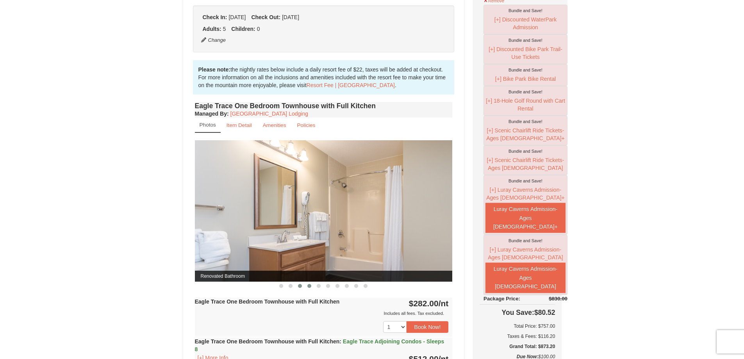
click at [308, 287] on span at bounding box center [309, 286] width 4 height 4
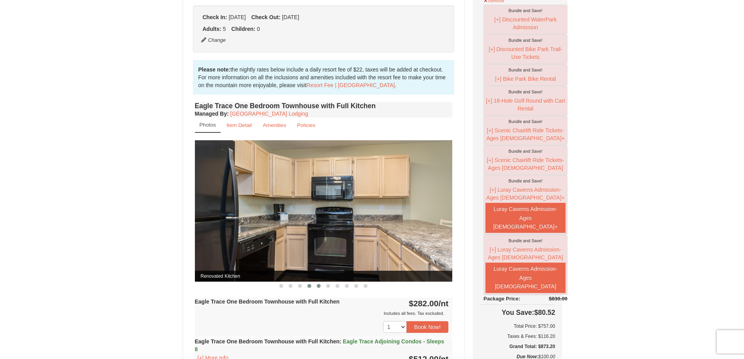
click at [317, 288] on button at bounding box center [318, 286] width 9 height 8
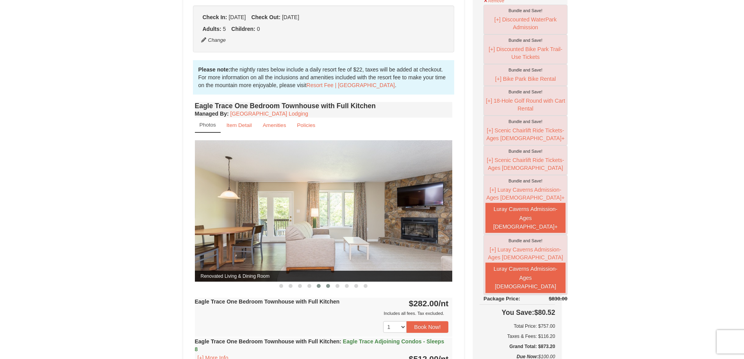
click at [327, 288] on button at bounding box center [327, 286] width 9 height 8
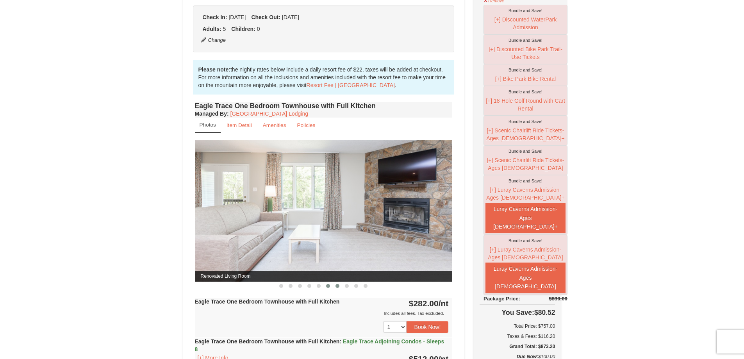
click at [338, 287] on span at bounding box center [337, 286] width 4 height 4
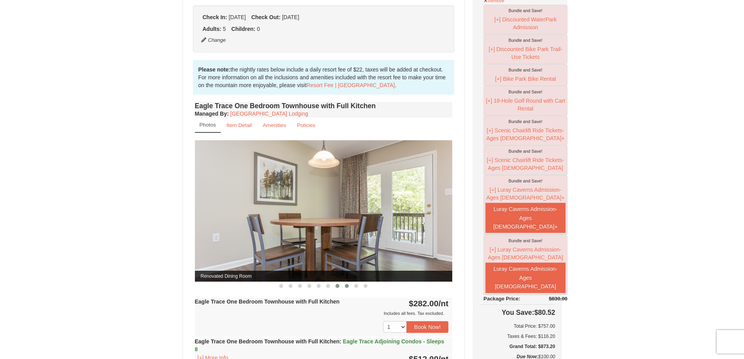
click at [346, 287] on span at bounding box center [347, 286] width 4 height 4
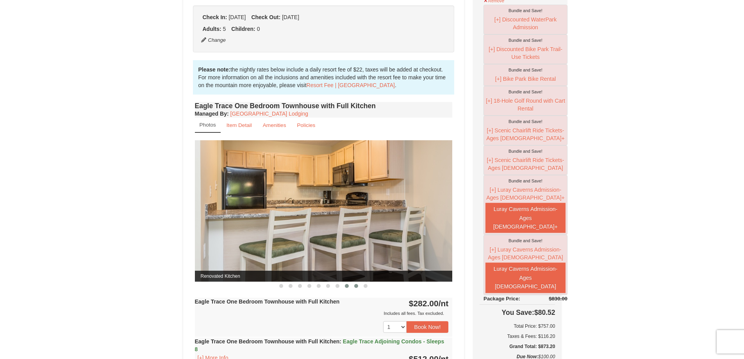
click at [356, 286] on span at bounding box center [356, 286] width 4 height 4
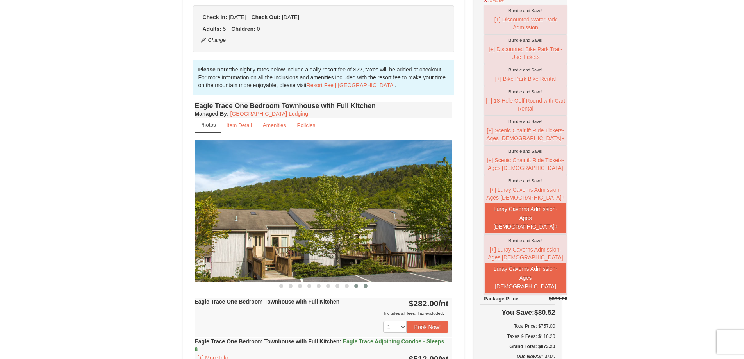
click at [366, 286] on span at bounding box center [365, 286] width 4 height 4
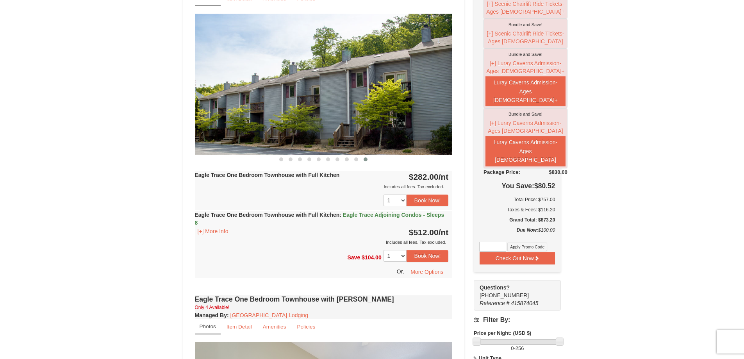
scroll to position [351, 0]
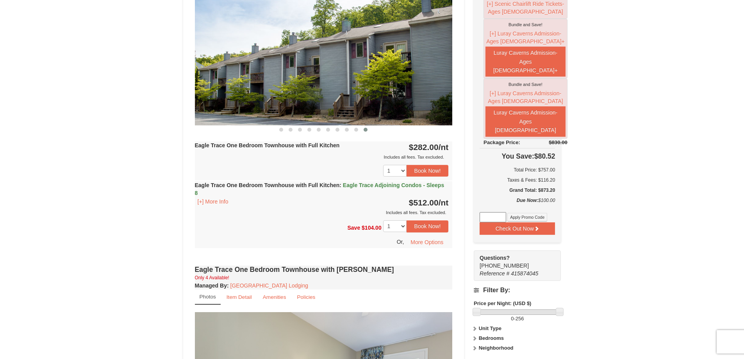
click at [315, 182] on strong "Eagle Trace One Bedroom Townhouse with Full Kitchen : Eagle Trace Adjoining Con…" at bounding box center [319, 189] width 249 height 14
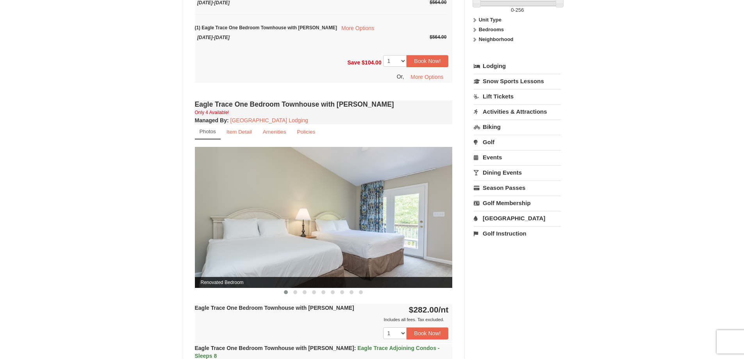
scroll to position [664, 0]
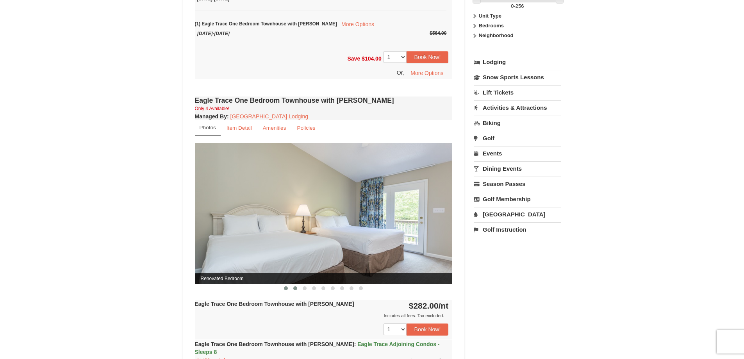
click at [297, 290] on button at bounding box center [294, 288] width 9 height 8
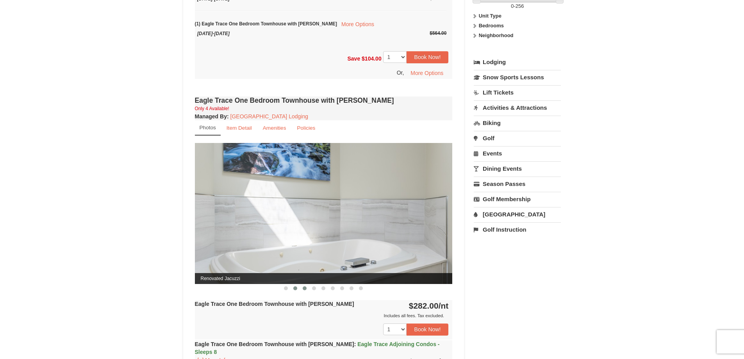
click at [305, 289] on span at bounding box center [305, 288] width 4 height 4
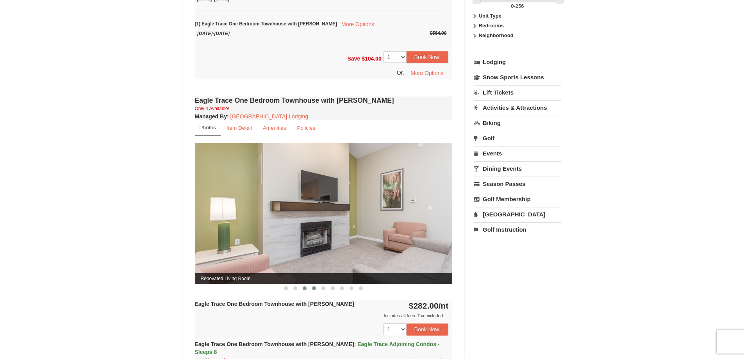
click at [312, 288] on span at bounding box center [314, 288] width 4 height 4
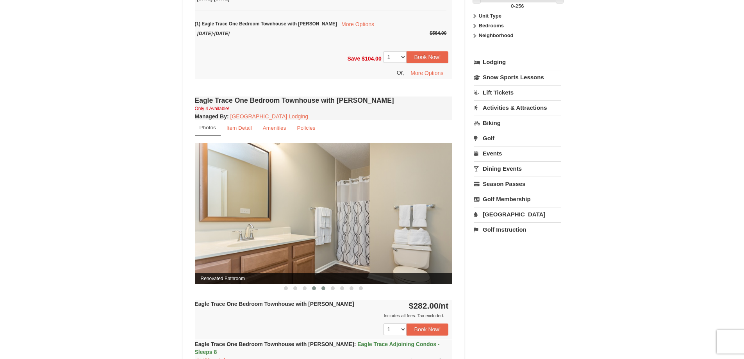
click at [325, 288] on span at bounding box center [323, 288] width 4 height 4
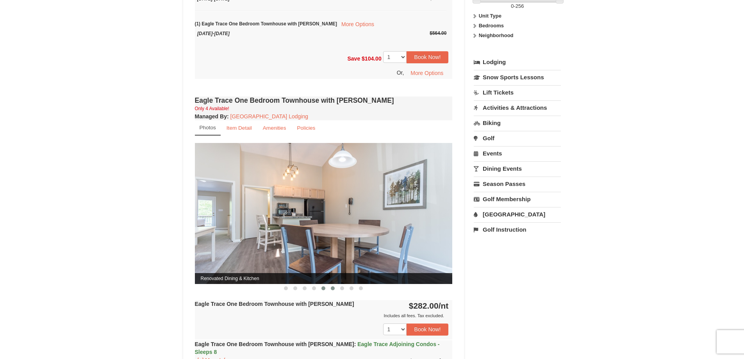
click at [331, 288] on span at bounding box center [333, 288] width 4 height 4
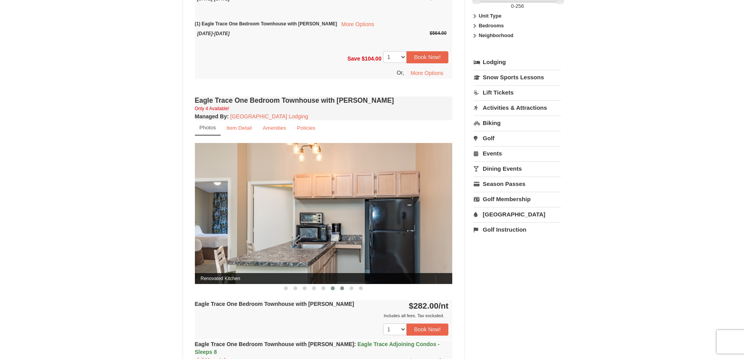
click at [341, 288] on span at bounding box center [342, 288] width 4 height 4
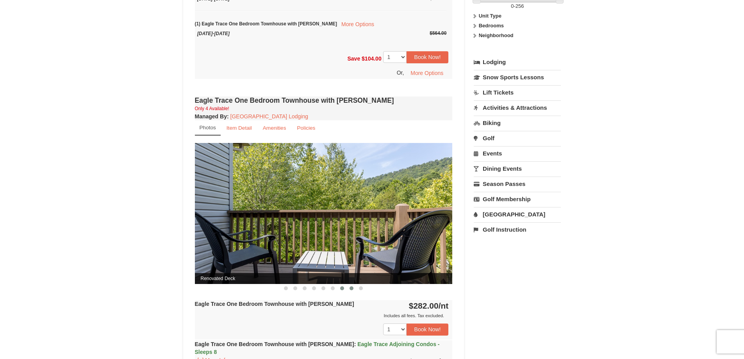
click at [348, 288] on button at bounding box center [351, 288] width 9 height 8
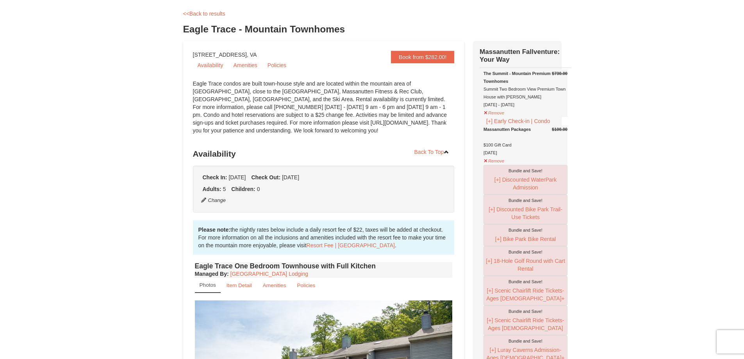
scroll to position [3, 0]
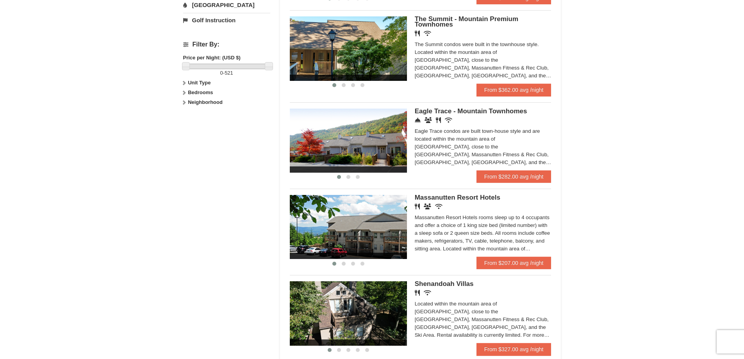
scroll to position [351, 0]
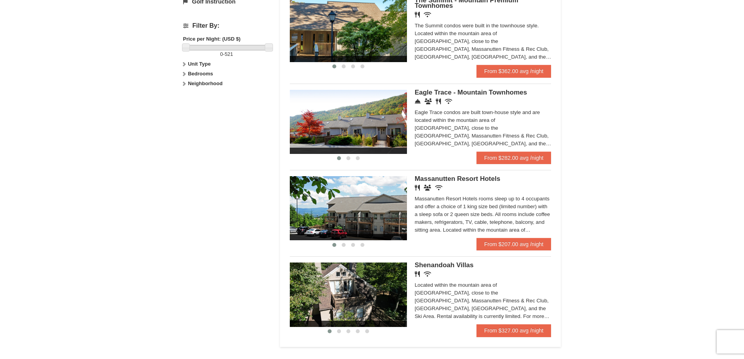
click at [446, 263] on span "Shenandoah Villas" at bounding box center [444, 264] width 59 height 7
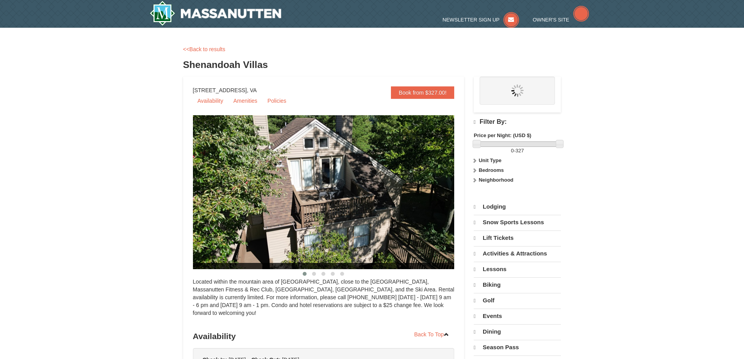
select select "9"
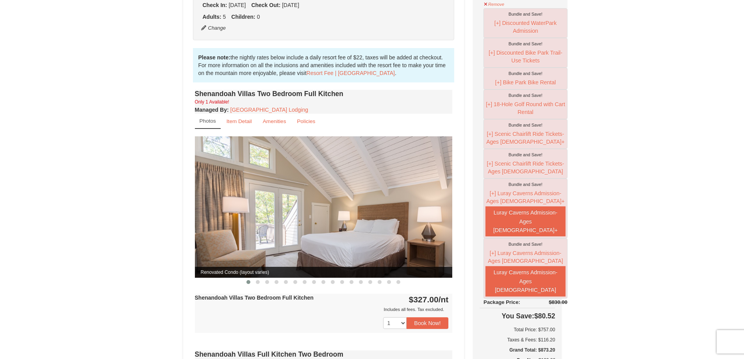
scroll to position [195, 0]
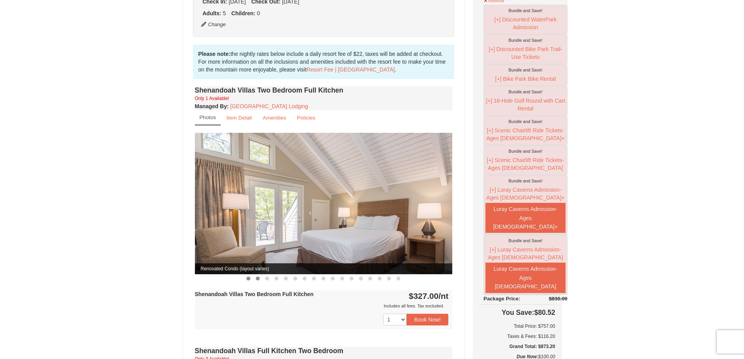
click at [257, 276] on span at bounding box center [258, 278] width 4 height 4
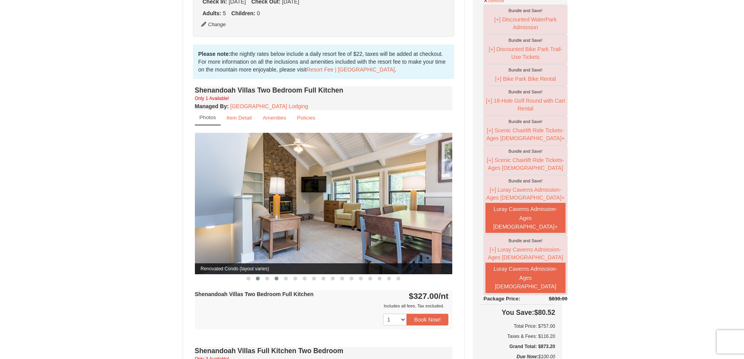
click at [276, 276] on span at bounding box center [276, 278] width 4 height 4
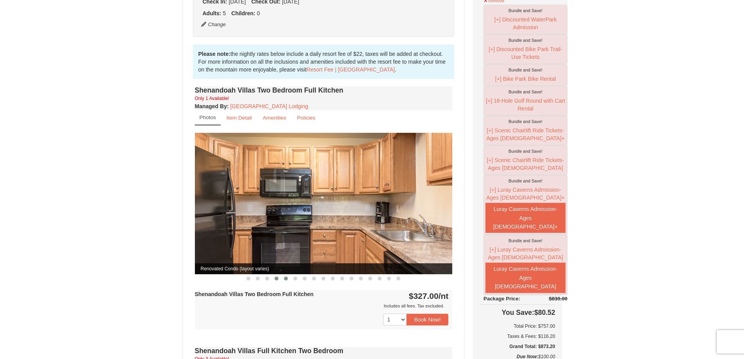
click at [287, 276] on span at bounding box center [286, 278] width 4 height 4
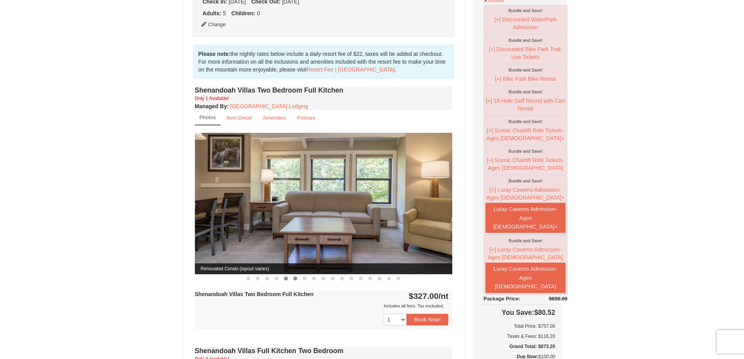
click at [297, 274] on button at bounding box center [294, 278] width 9 height 8
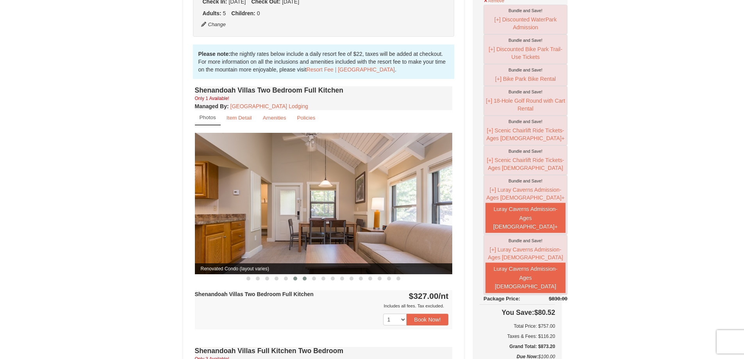
click at [305, 276] on span at bounding box center [305, 278] width 4 height 4
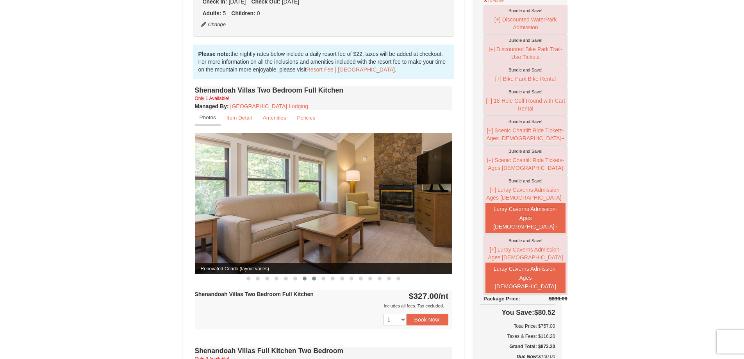
click at [313, 276] on span at bounding box center [314, 278] width 4 height 4
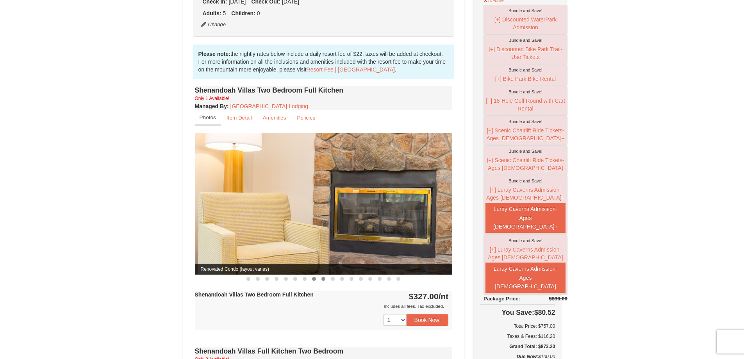
click at [324, 277] on span at bounding box center [323, 279] width 4 height 4
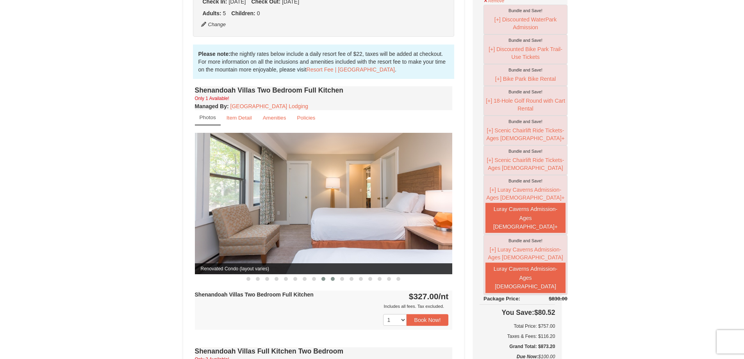
click at [333, 277] on span at bounding box center [333, 279] width 4 height 4
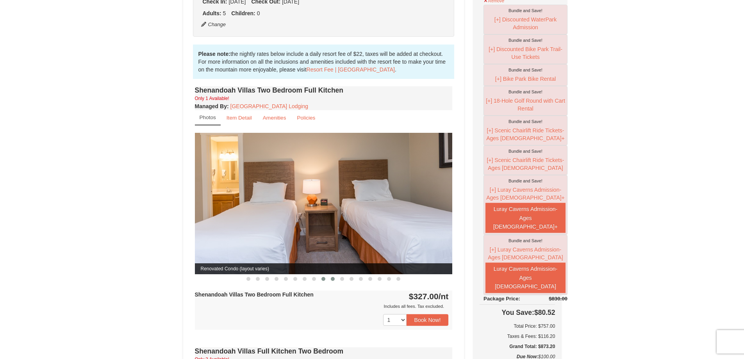
click at [326, 275] on button at bounding box center [323, 279] width 9 height 8
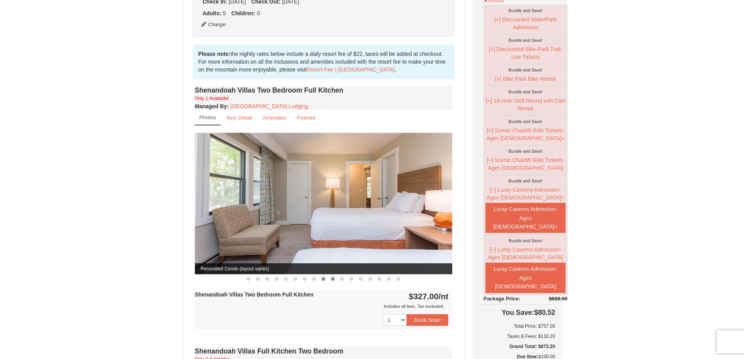
click at [332, 277] on span at bounding box center [333, 279] width 4 height 4
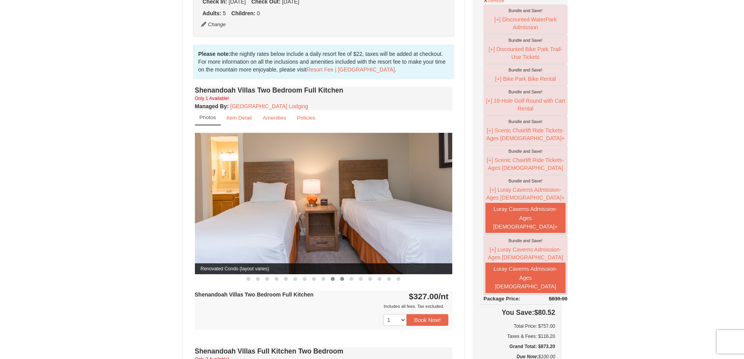
click at [342, 277] on span at bounding box center [342, 279] width 4 height 4
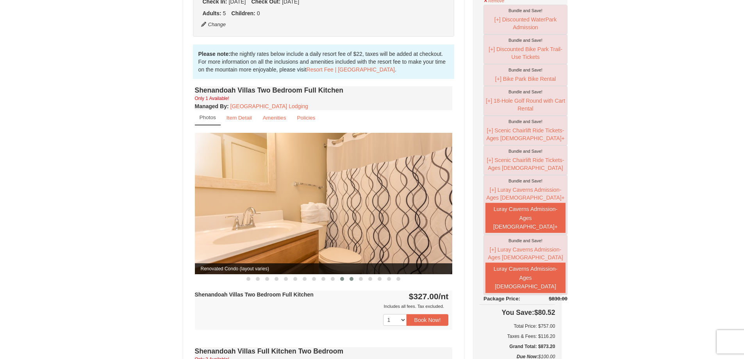
click at [351, 277] on span at bounding box center [351, 279] width 4 height 4
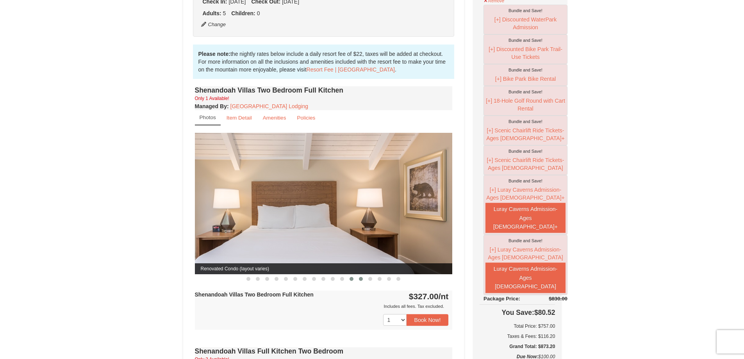
click at [359, 275] on button at bounding box center [360, 279] width 9 height 8
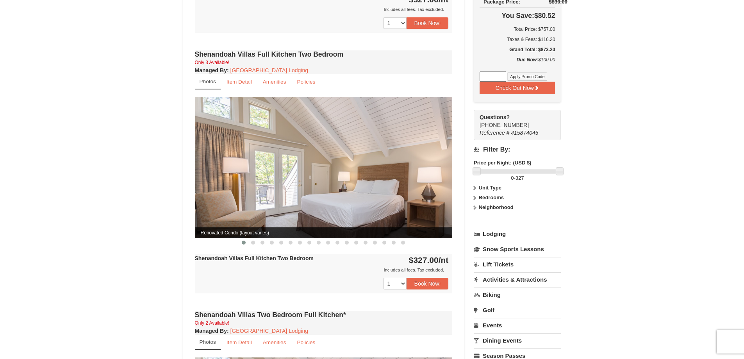
scroll to position [507, 0]
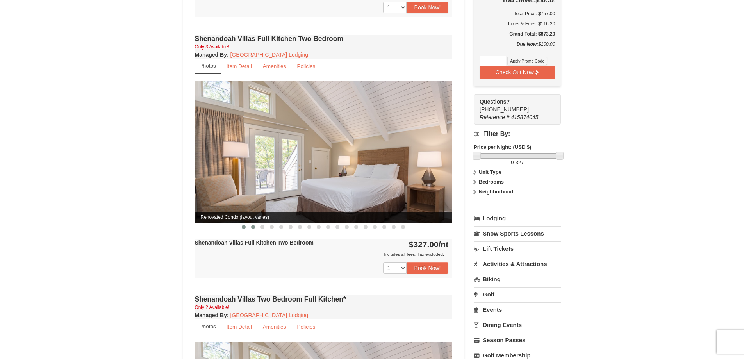
click at [253, 225] on span at bounding box center [253, 227] width 4 height 4
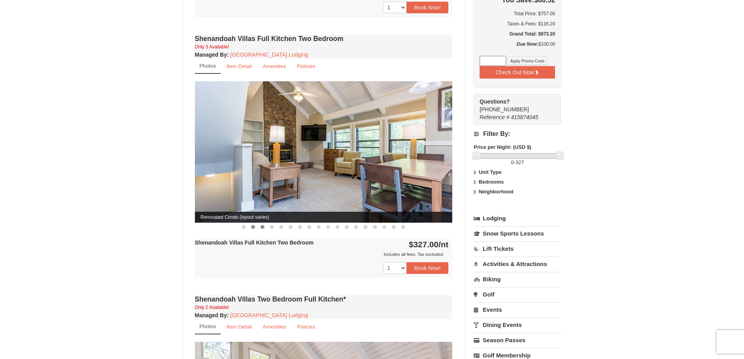
click at [262, 225] on span at bounding box center [262, 227] width 4 height 4
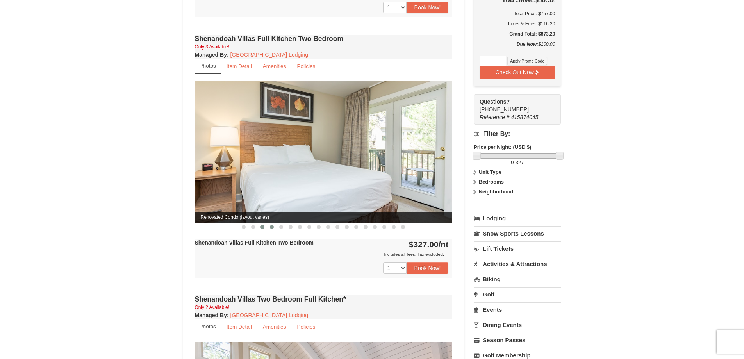
click at [271, 223] on button at bounding box center [271, 227] width 9 height 8
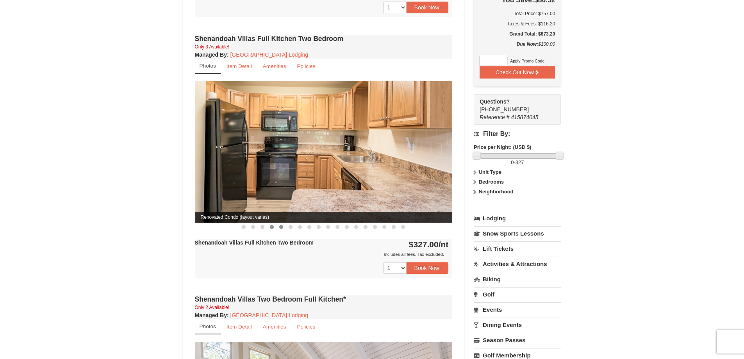
click at [279, 225] on span at bounding box center [281, 227] width 4 height 4
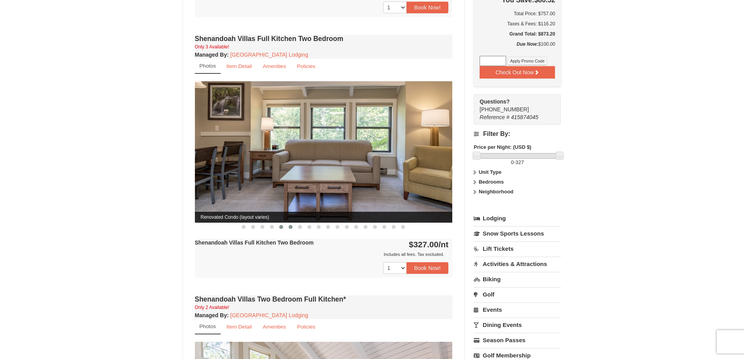
click at [289, 225] on span at bounding box center [290, 227] width 4 height 4
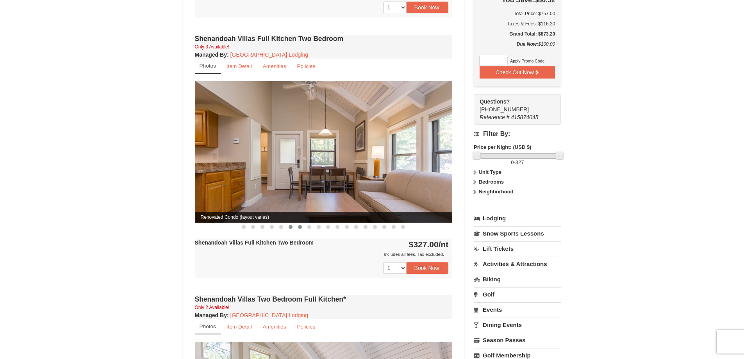
click at [301, 225] on span at bounding box center [300, 227] width 4 height 4
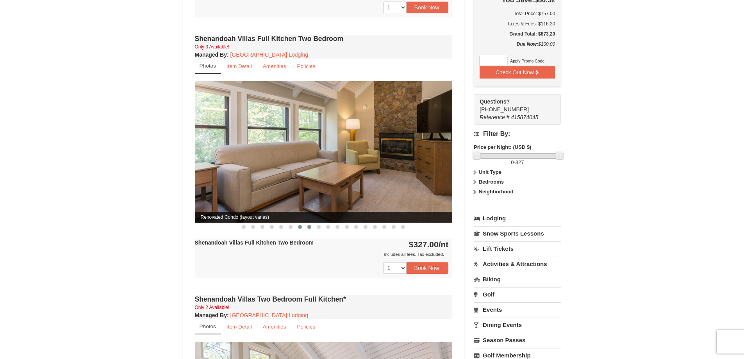
click at [308, 225] on span at bounding box center [309, 227] width 4 height 4
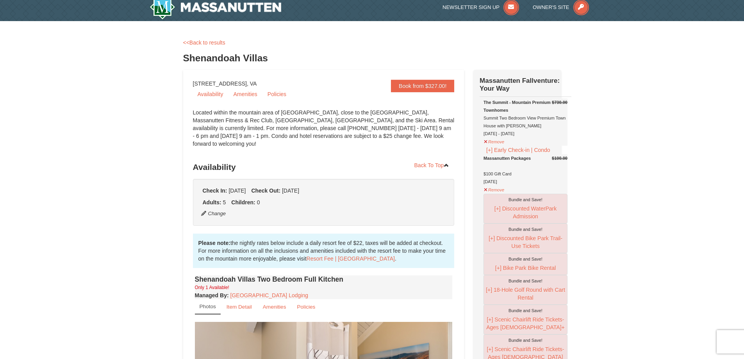
scroll to position [0, 0]
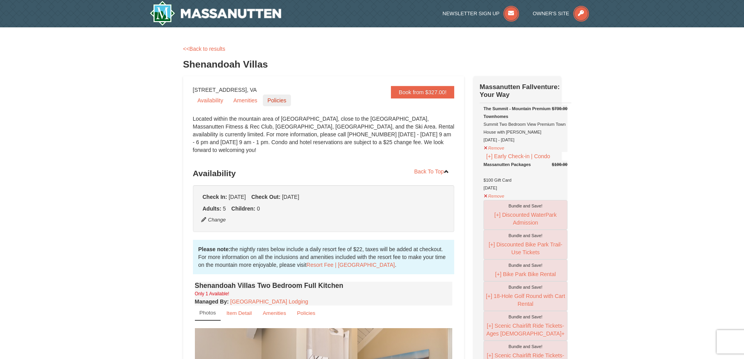
click at [282, 103] on link "Policies" at bounding box center [277, 100] width 28 height 12
